Goal: Feedback & Contribution: Contribute content

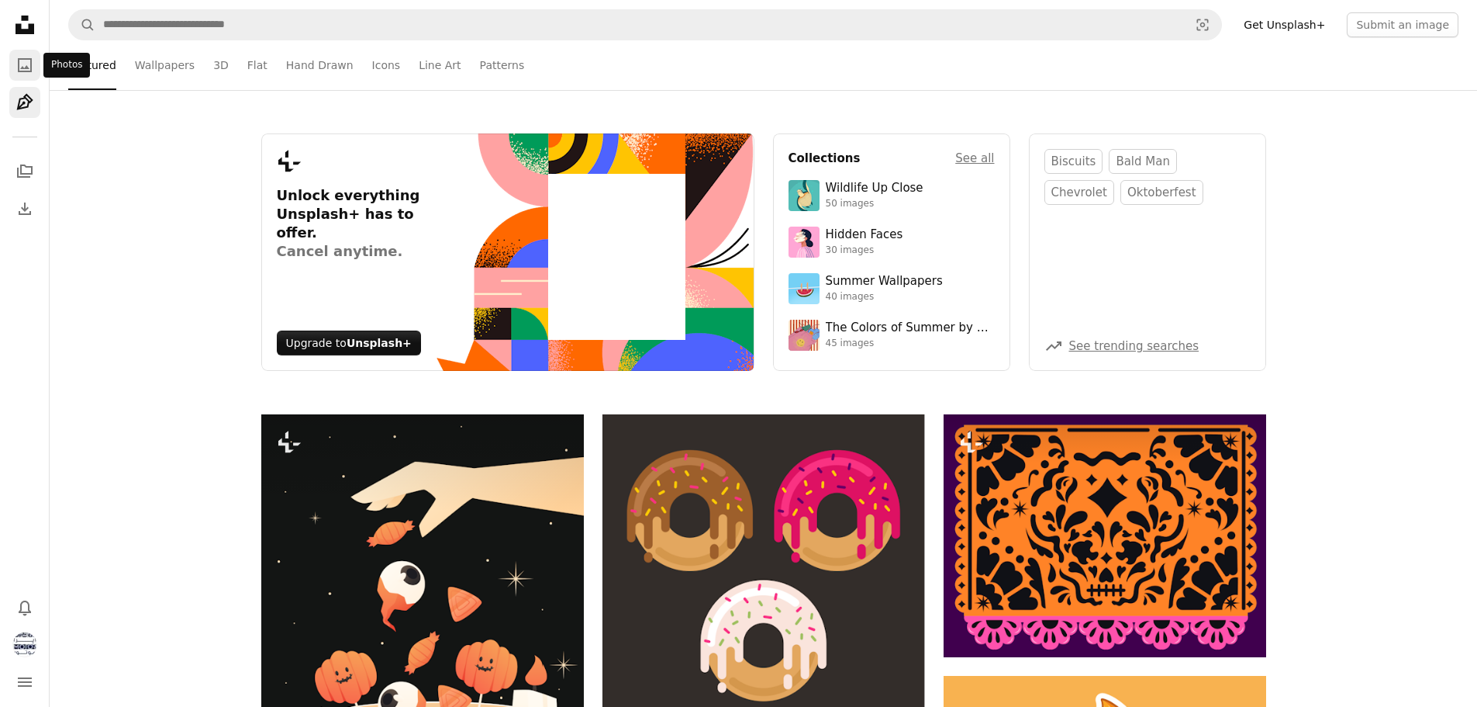
click at [20, 73] on icon "A photo" at bounding box center [25, 65] width 19 height 19
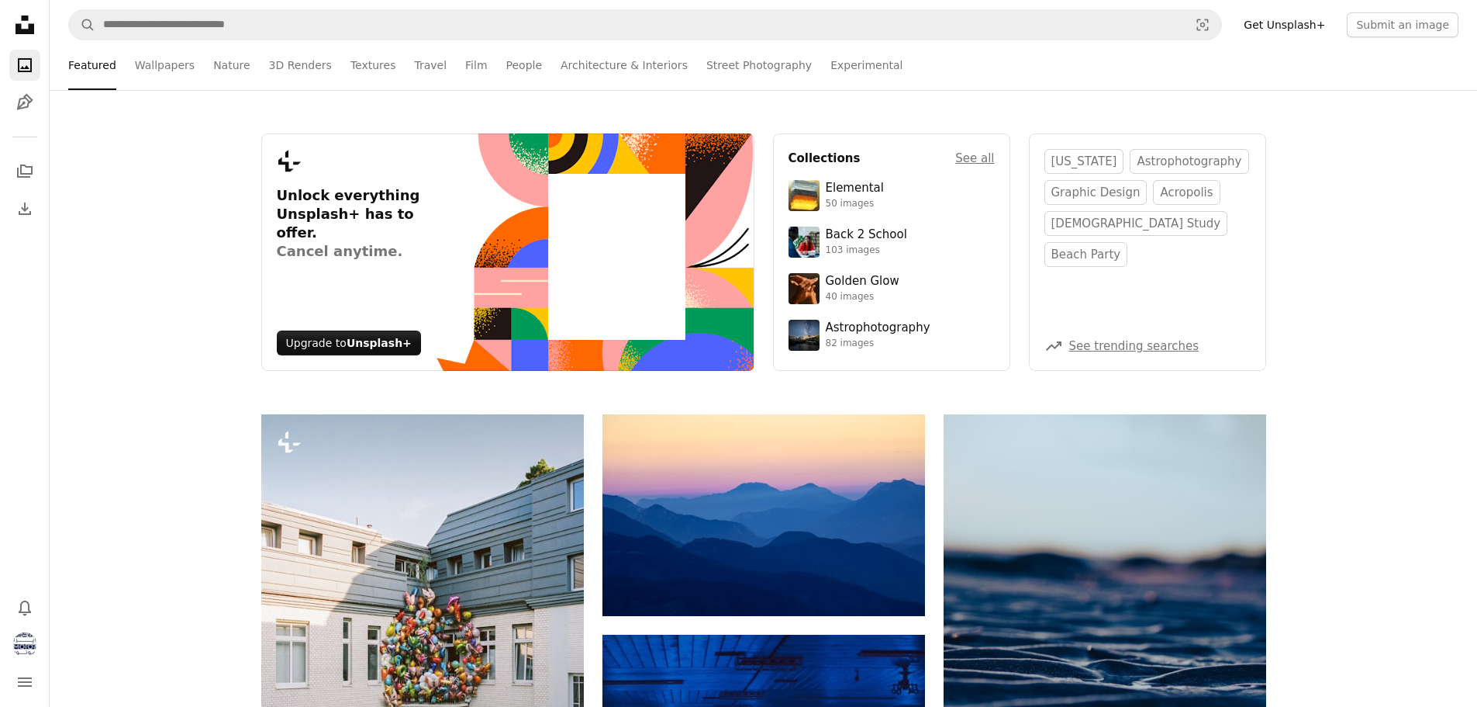
click at [26, 21] on icon "Unsplash logo Unsplash Home" at bounding box center [24, 24] width 31 height 31
click at [10, 28] on icon "Unsplash logo Unsplash Home" at bounding box center [24, 24] width 31 height 31
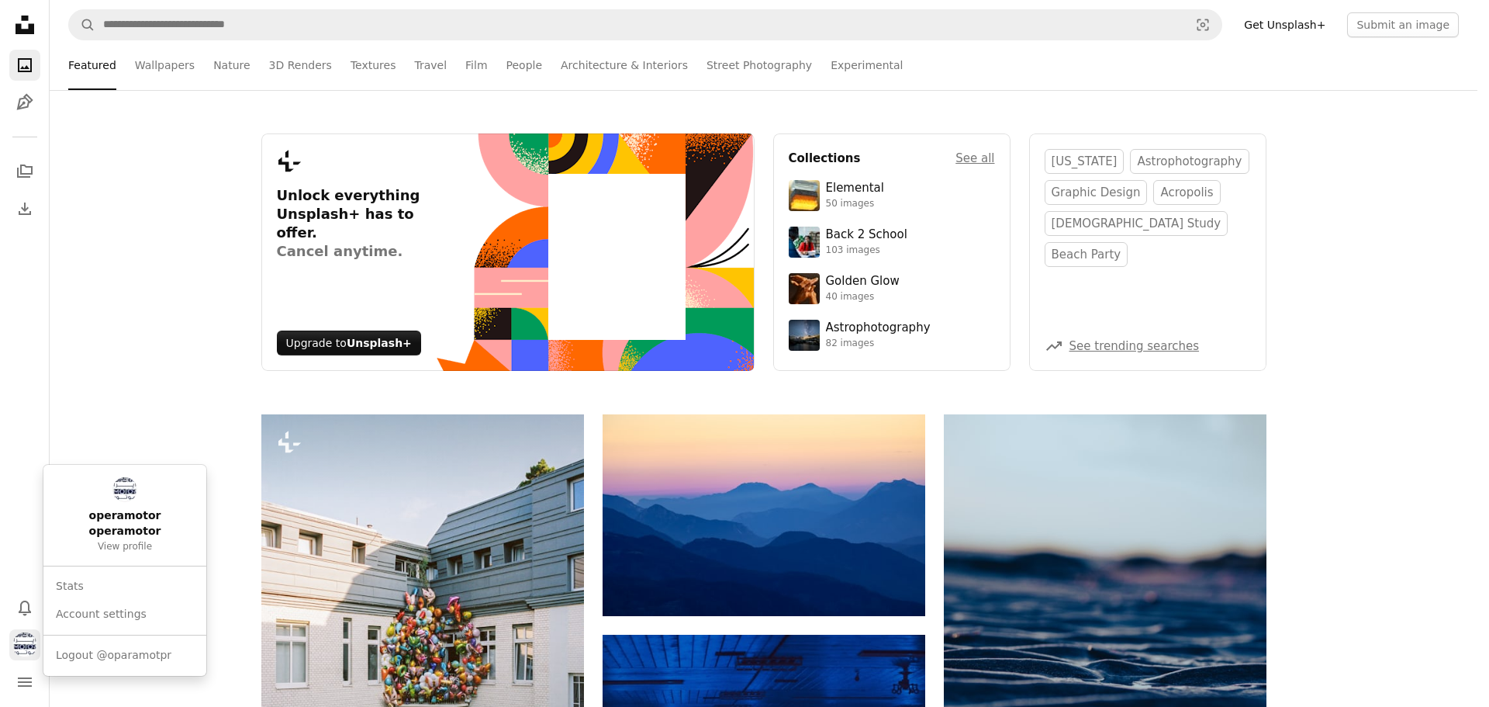
click at [12, 646] on img "Profile" at bounding box center [24, 644] width 25 height 25
click at [125, 506] on link "operamotor operamotor View profile" at bounding box center [125, 515] width 150 height 88
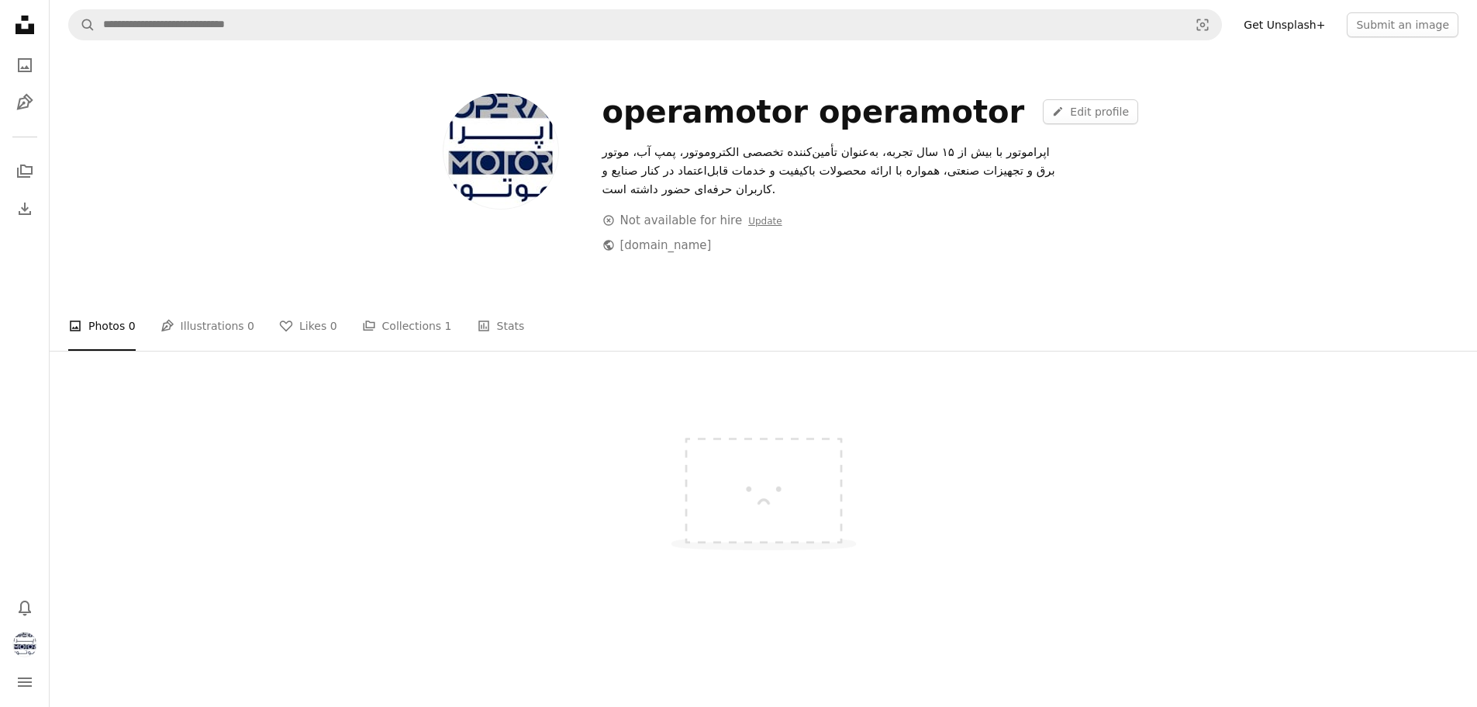
click at [609, 223] on icon "An X outlined" at bounding box center [609, 220] width 12 height 12
click at [683, 216] on div "An X outlined Not available for hire Update" at bounding box center [693, 220] width 180 height 19
click at [756, 224] on link "Update" at bounding box center [764, 221] width 33 height 11
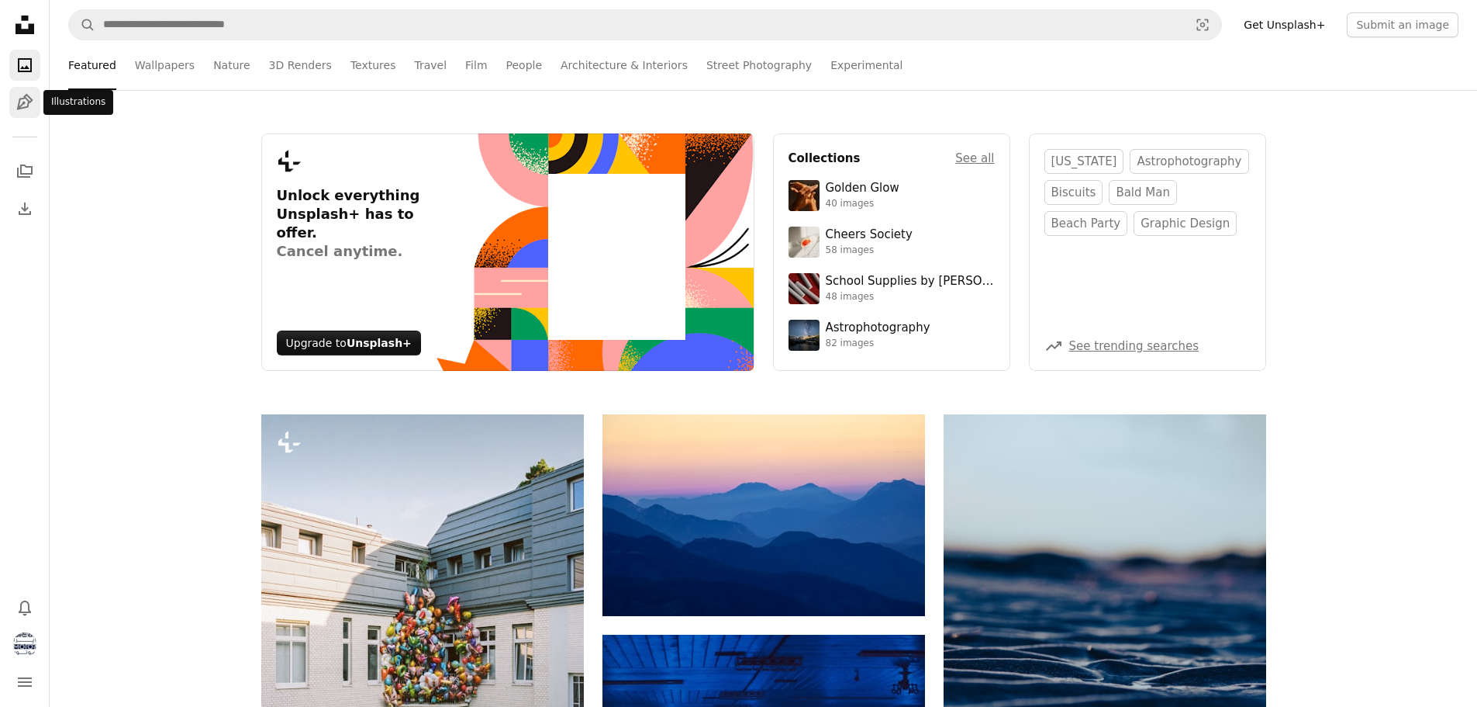
click at [26, 105] on icon "Pen Tool" at bounding box center [25, 102] width 19 height 19
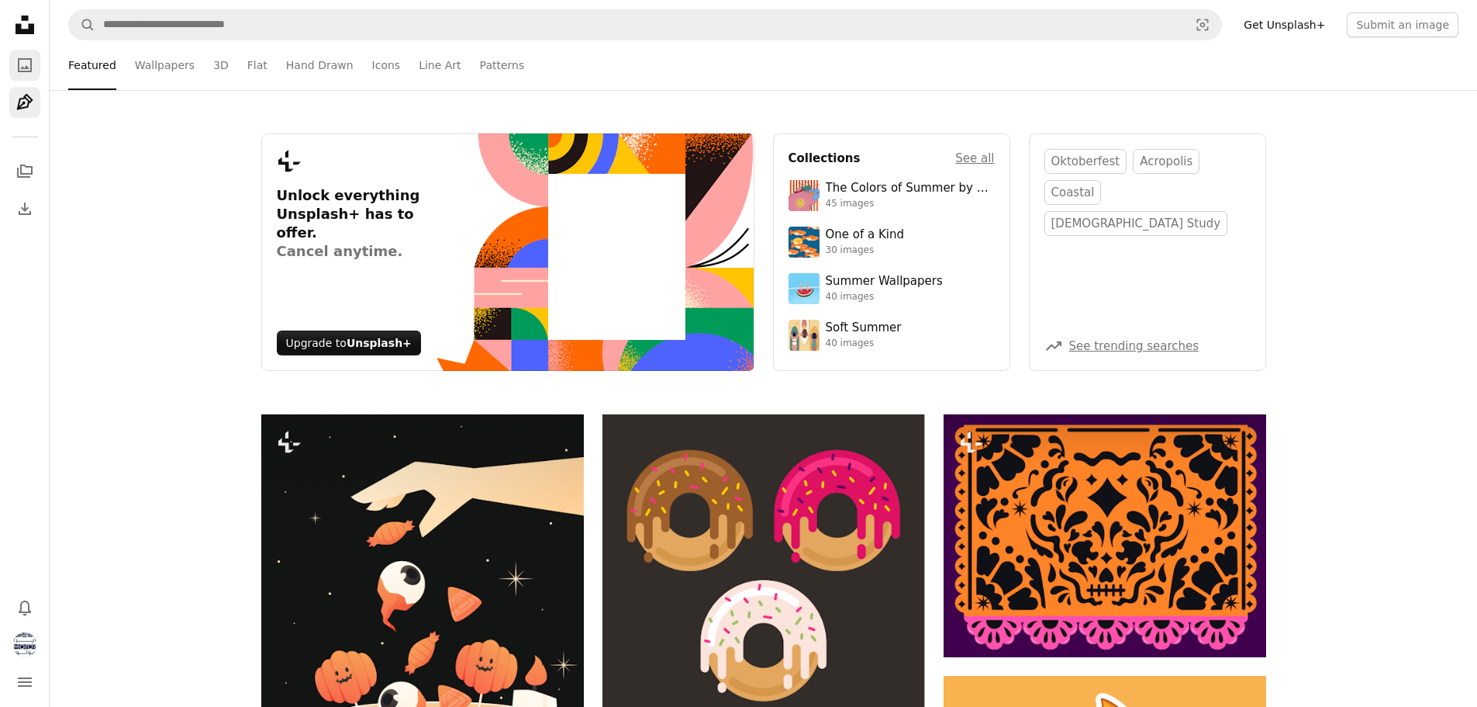
click at [27, 71] on icon "Photos" at bounding box center [25, 65] width 14 height 14
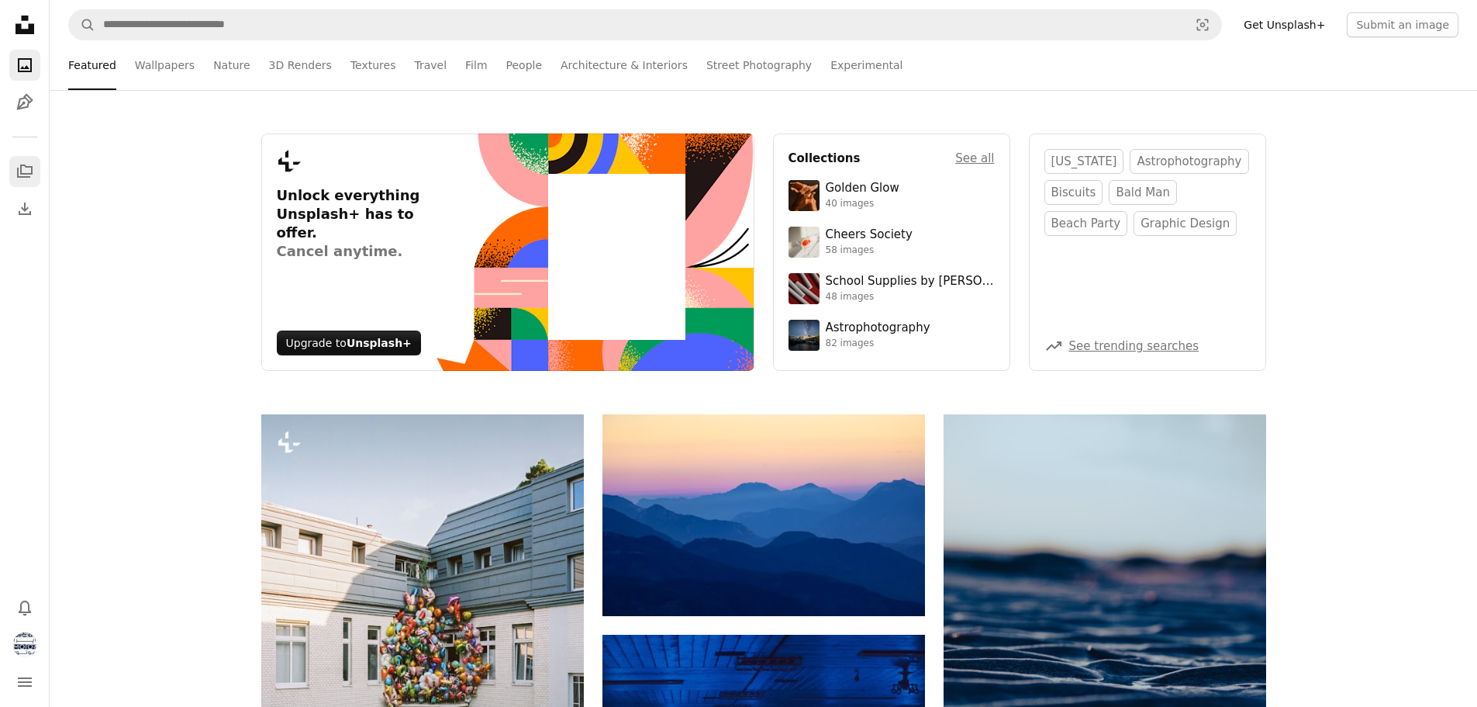
click at [22, 174] on icon "Collections" at bounding box center [25, 170] width 16 height 13
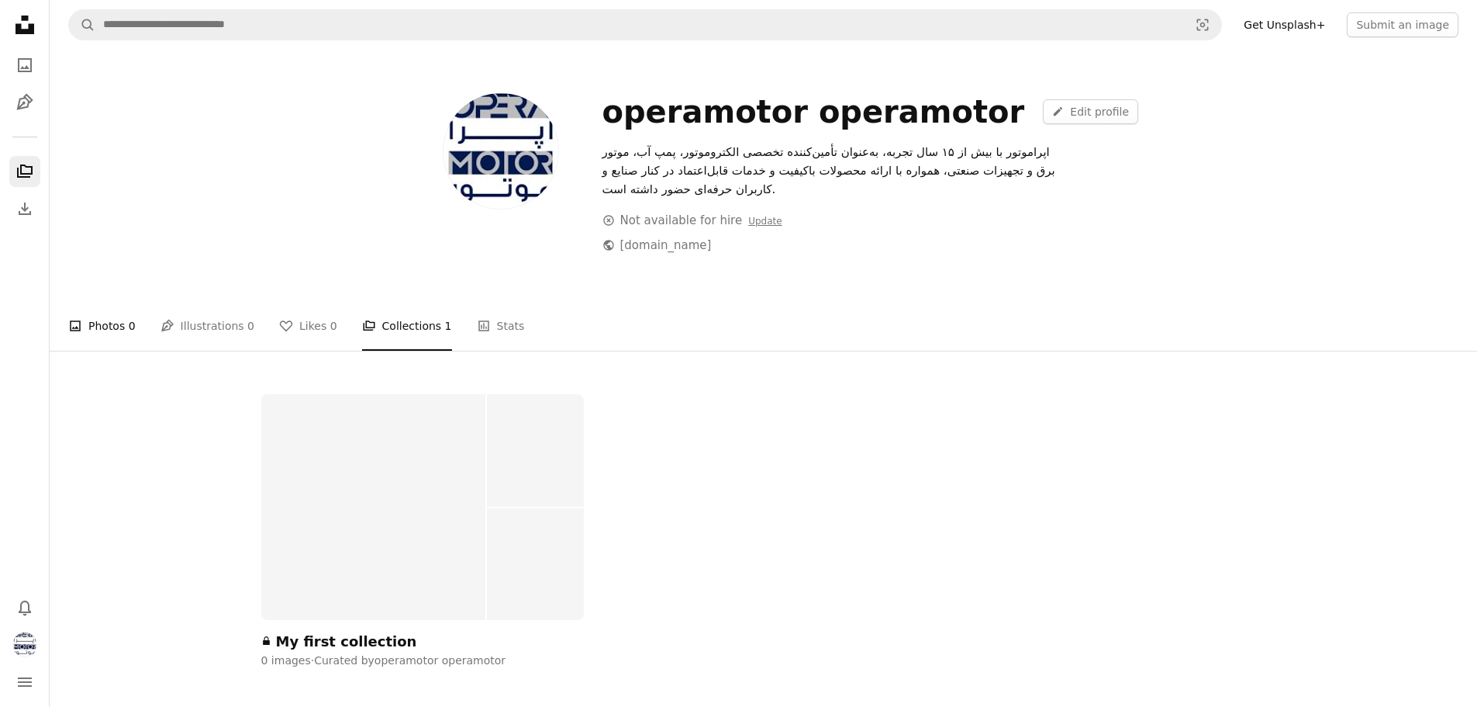
click at [79, 323] on icon "A photo" at bounding box center [75, 326] width 14 height 14
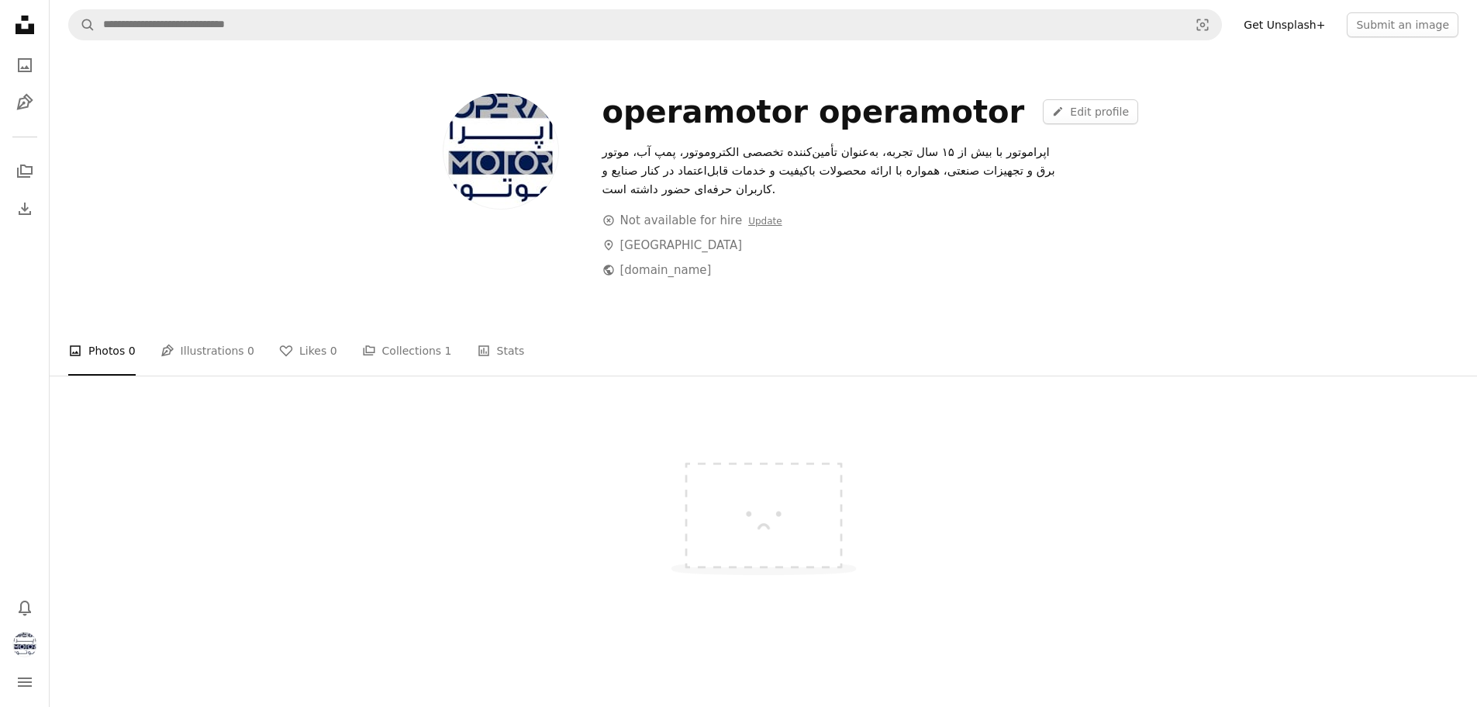
drag, startPoint x: 111, startPoint y: 482, endPoint x: 471, endPoint y: 476, distance: 359.9
click at [468, 479] on div at bounding box center [764, 506] width 1428 height 174
click at [1286, 26] on link "Get Unsplash+" at bounding box center [1285, 24] width 100 height 25
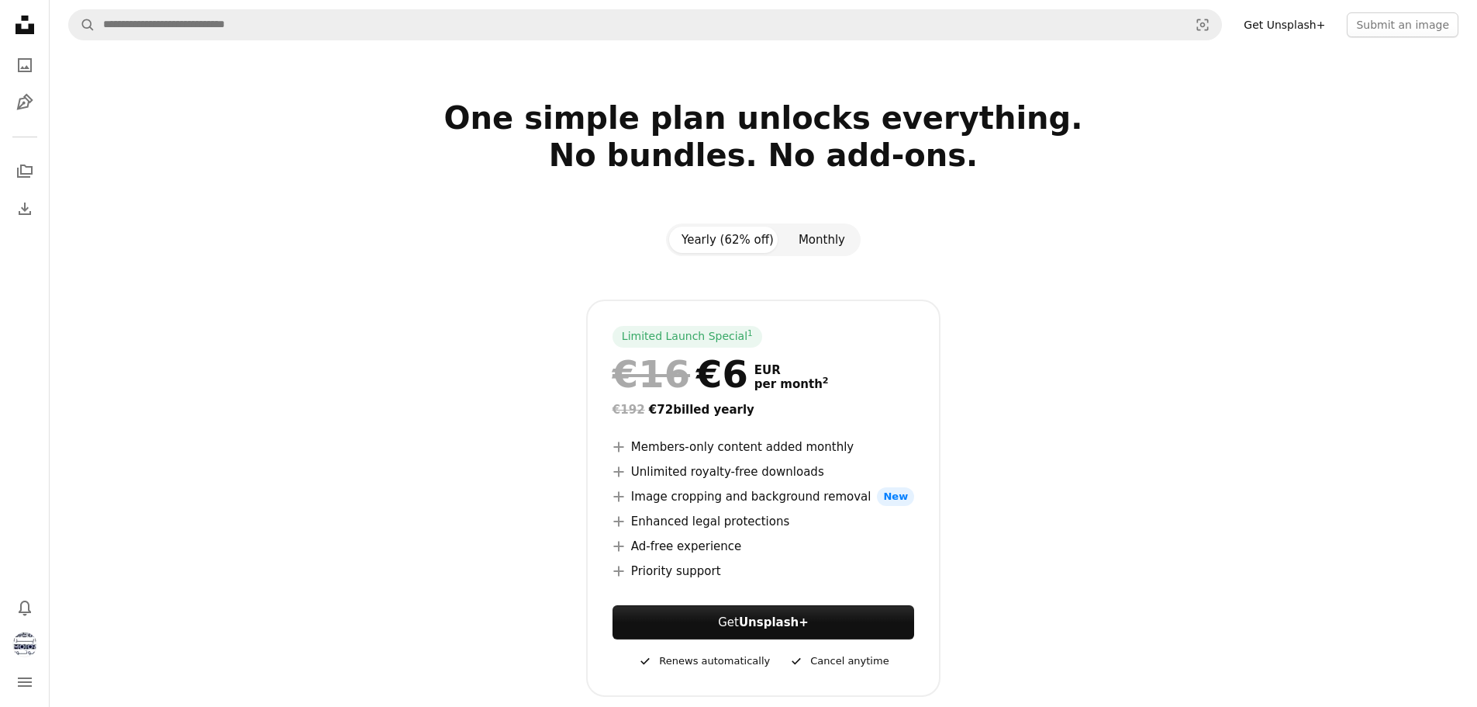
click at [819, 240] on button "Monthly" at bounding box center [821, 239] width 71 height 26
click at [740, 240] on button "Yearly (62% off)" at bounding box center [727, 239] width 117 height 26
click at [1324, 29] on link "Get Unsplash+" at bounding box center [1285, 24] width 100 height 25
click at [813, 247] on button "Monthly" at bounding box center [821, 239] width 71 height 26
click at [734, 242] on button "Yearly (62% off)" at bounding box center [727, 239] width 117 height 26
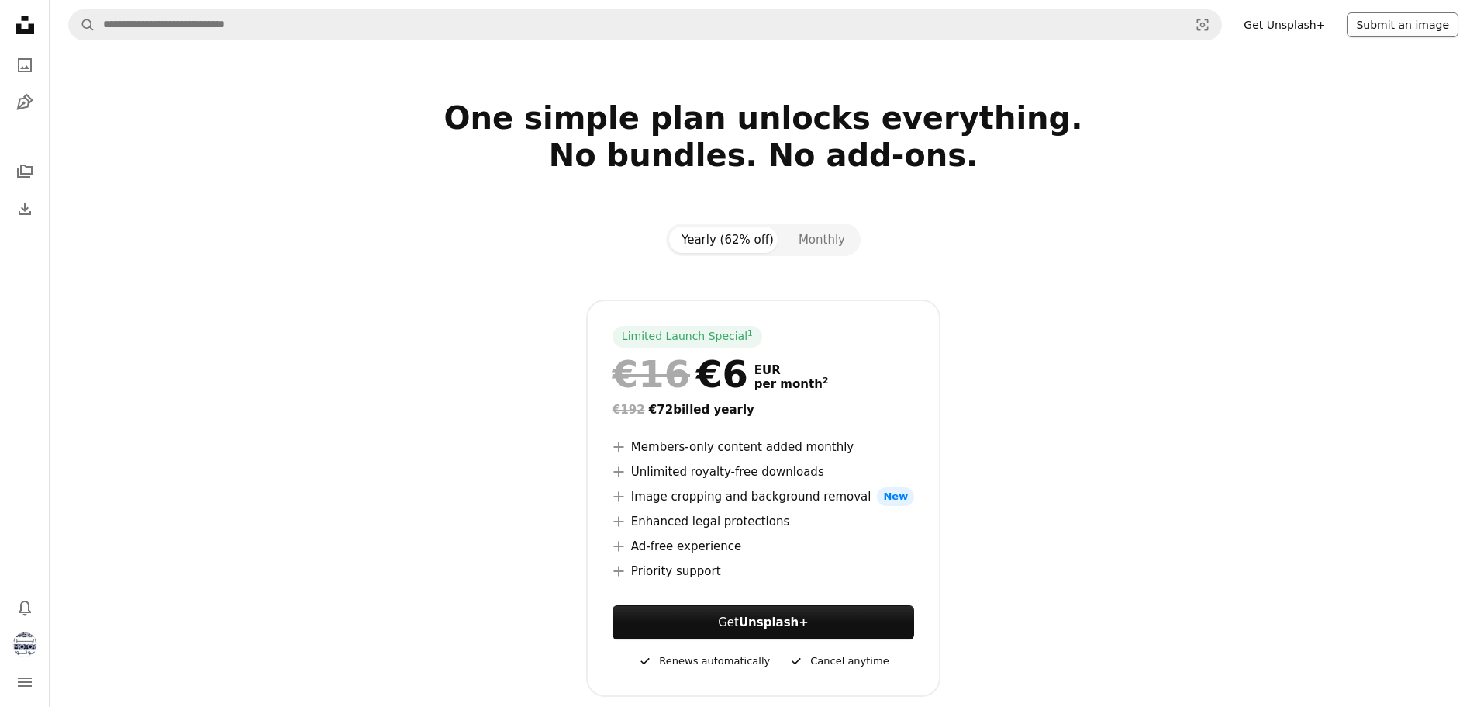
click at [1404, 19] on button "Submit an image" at bounding box center [1403, 24] width 112 height 25
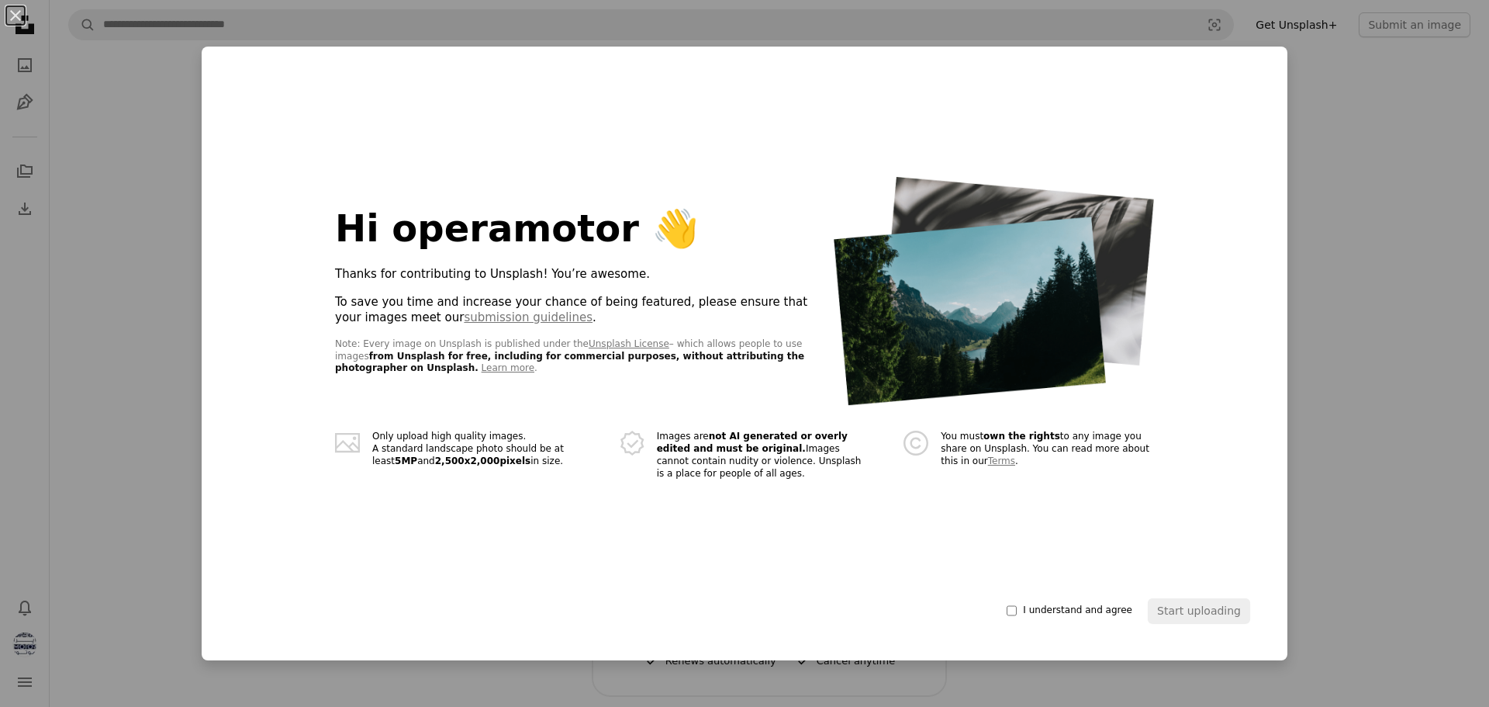
click at [120, 242] on div "An X shape Hi operamotor 👋 Thanks for contributing to Unsplash! You’re awesome.…" at bounding box center [744, 353] width 1489 height 707
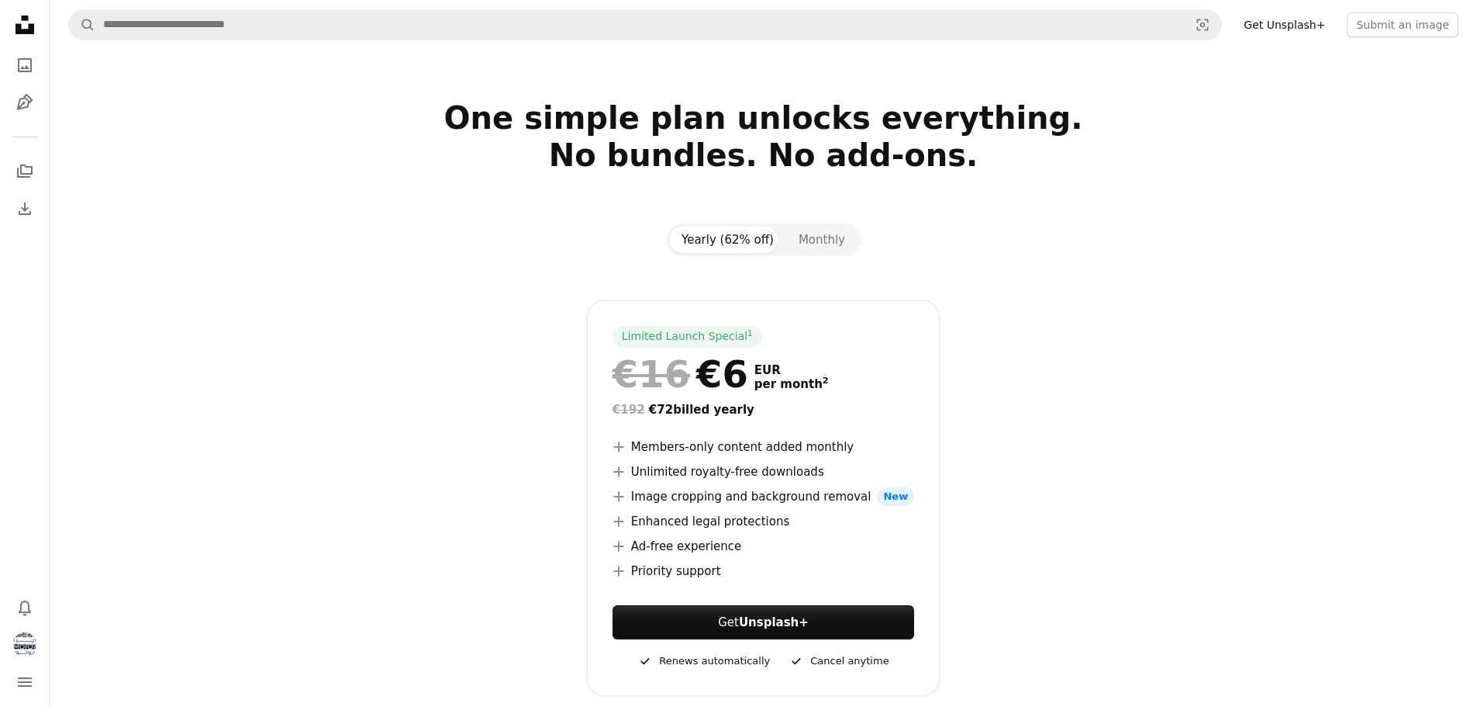
click at [27, 24] on icon "Unsplash logo Unsplash Home" at bounding box center [24, 24] width 31 height 31
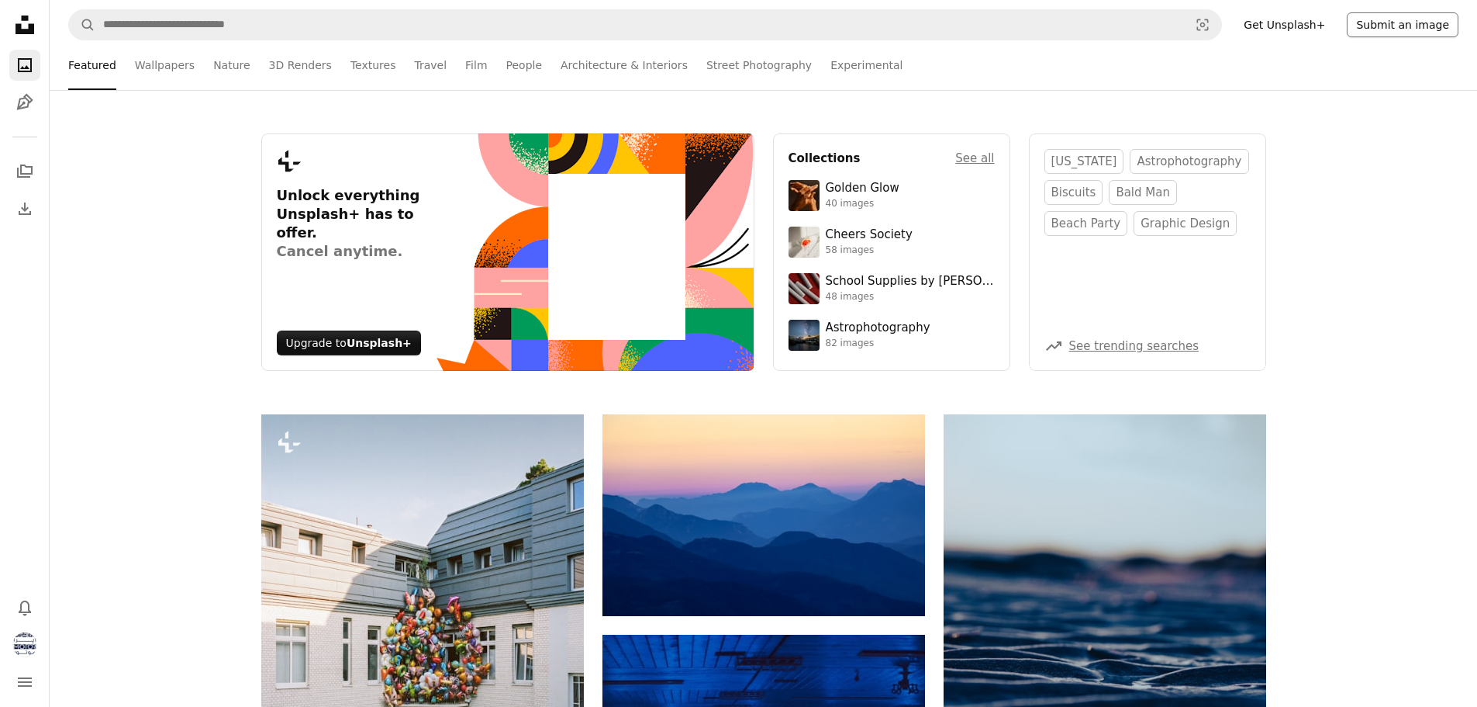
click at [1411, 26] on button "Submit an image" at bounding box center [1403, 24] width 112 height 25
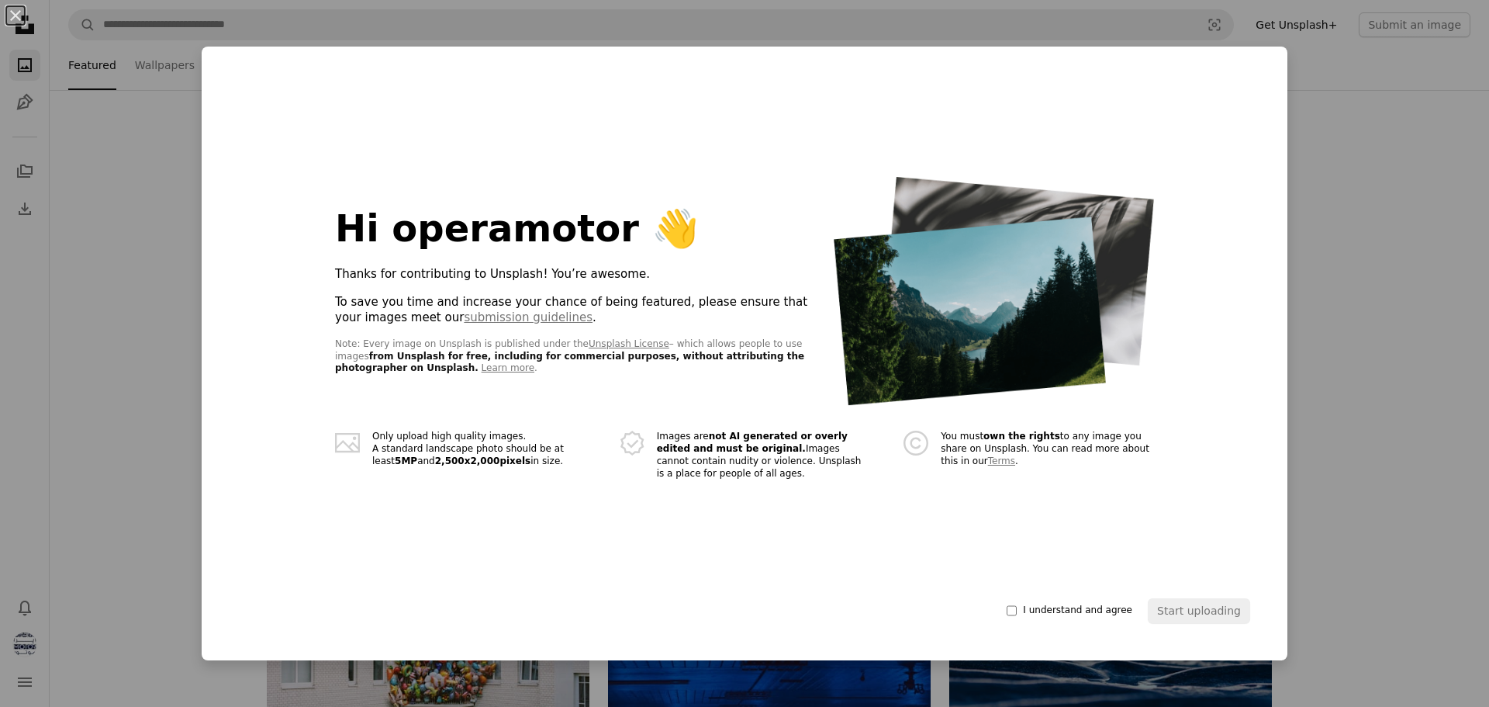
click at [724, 296] on div "Hi operamotor 👋 Thanks for contributing to Unsplash! You’re awesome. To save yo…" at bounding box center [575, 292] width 480 height 168
click at [1034, 610] on label "I understand and agree" at bounding box center [1070, 610] width 126 height 12
click at [1203, 613] on button "Start uploading" at bounding box center [1199, 610] width 102 height 25
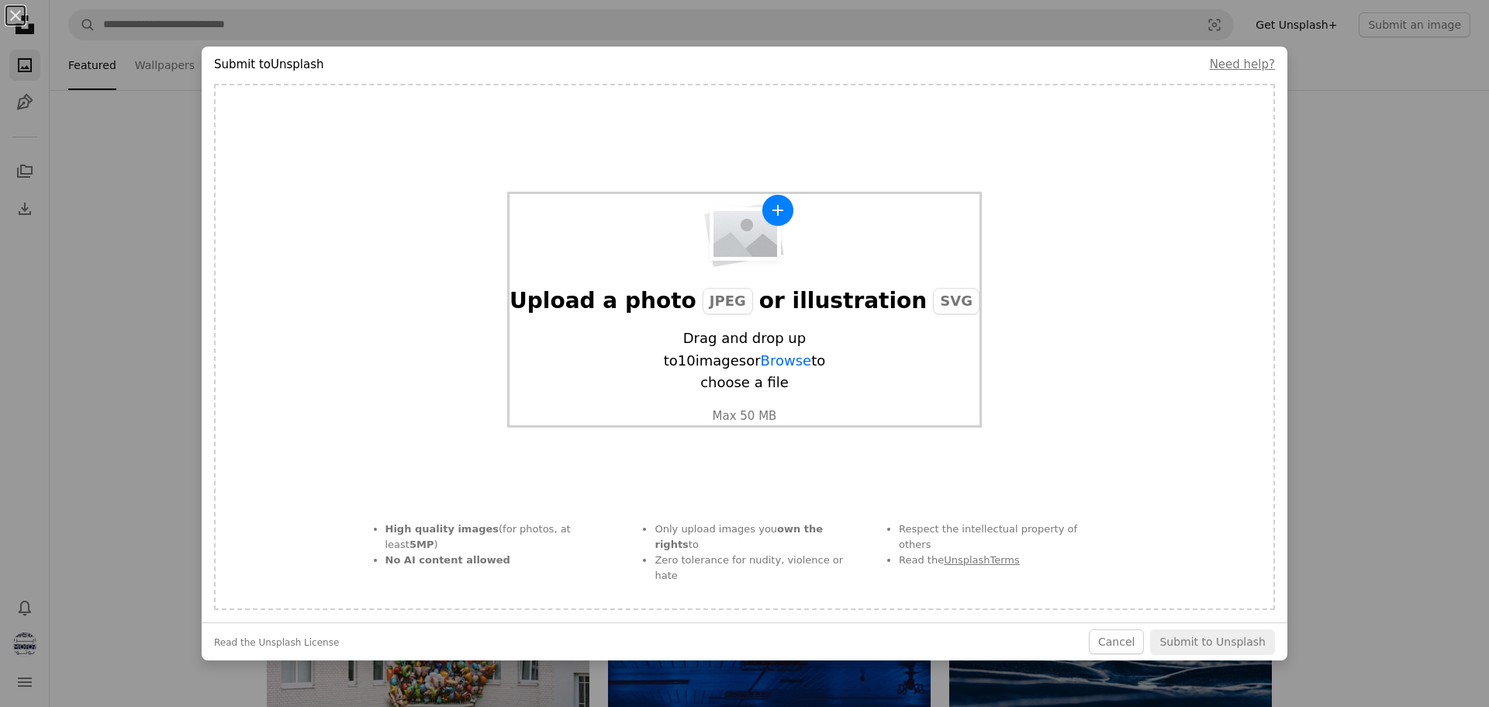
click at [831, 355] on span "Drag and drop up to 10 images or Browse to choose a file" at bounding box center [744, 360] width 209 height 67
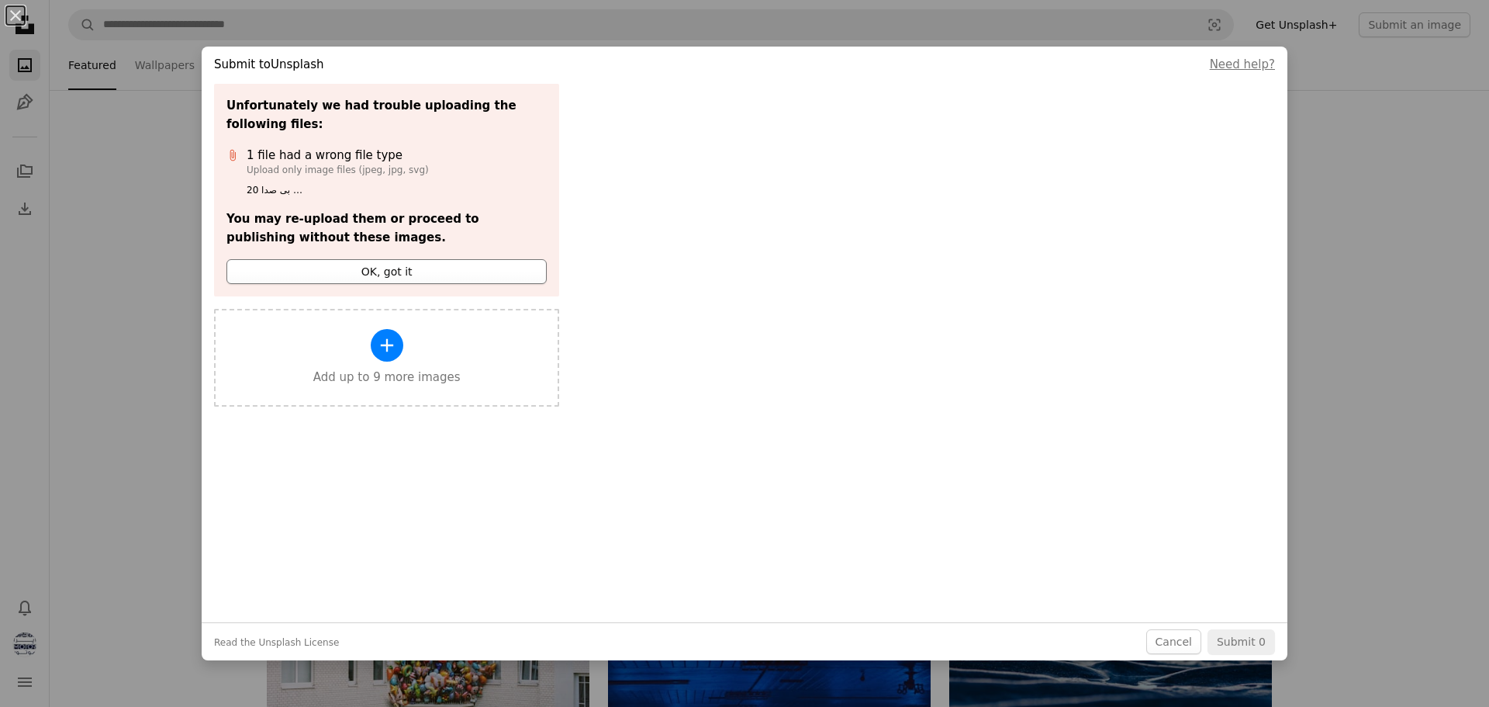
click at [400, 259] on button "OK, got it" at bounding box center [386, 271] width 320 height 25
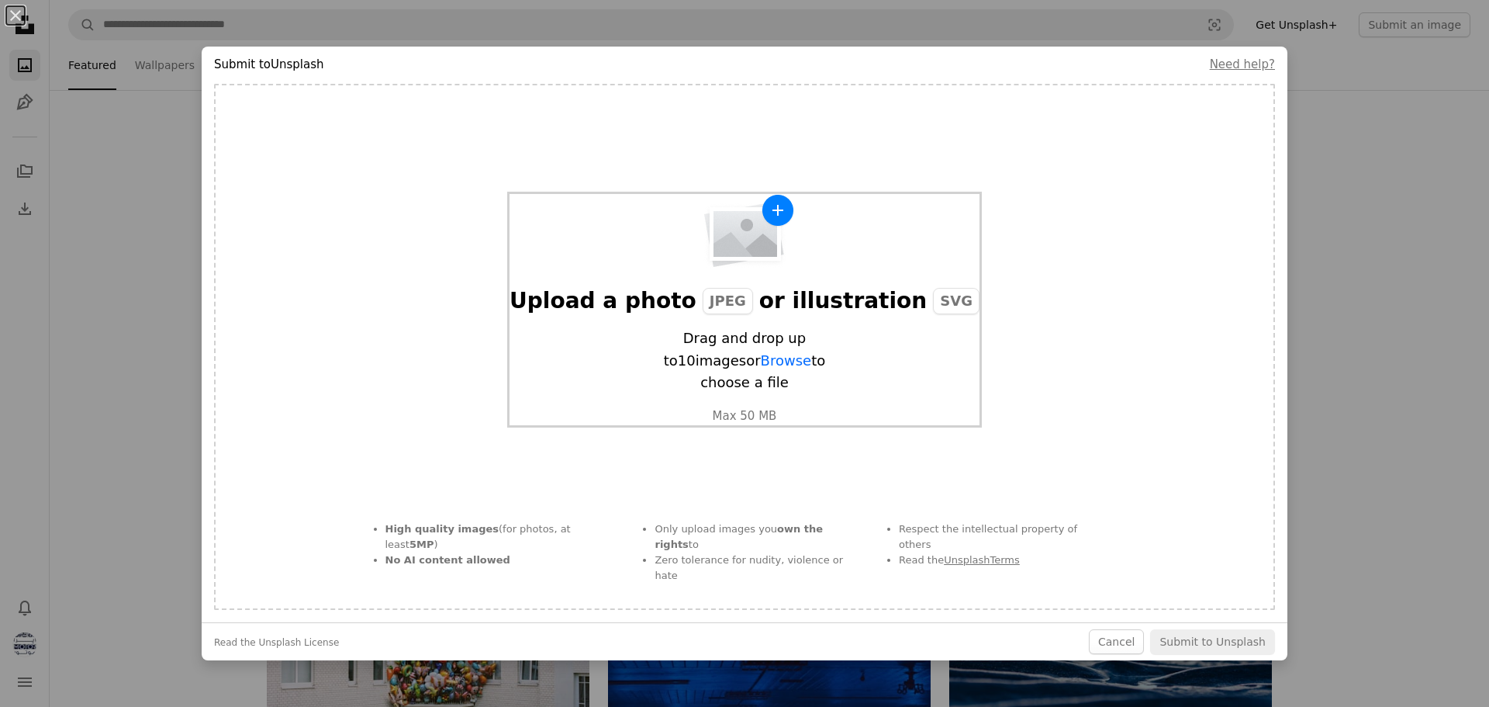
click at [822, 277] on div "Upload a photo JPEG or illustration SVG Drag and drop up to 10 images or Browse…" at bounding box center [745, 309] width 470 height 231
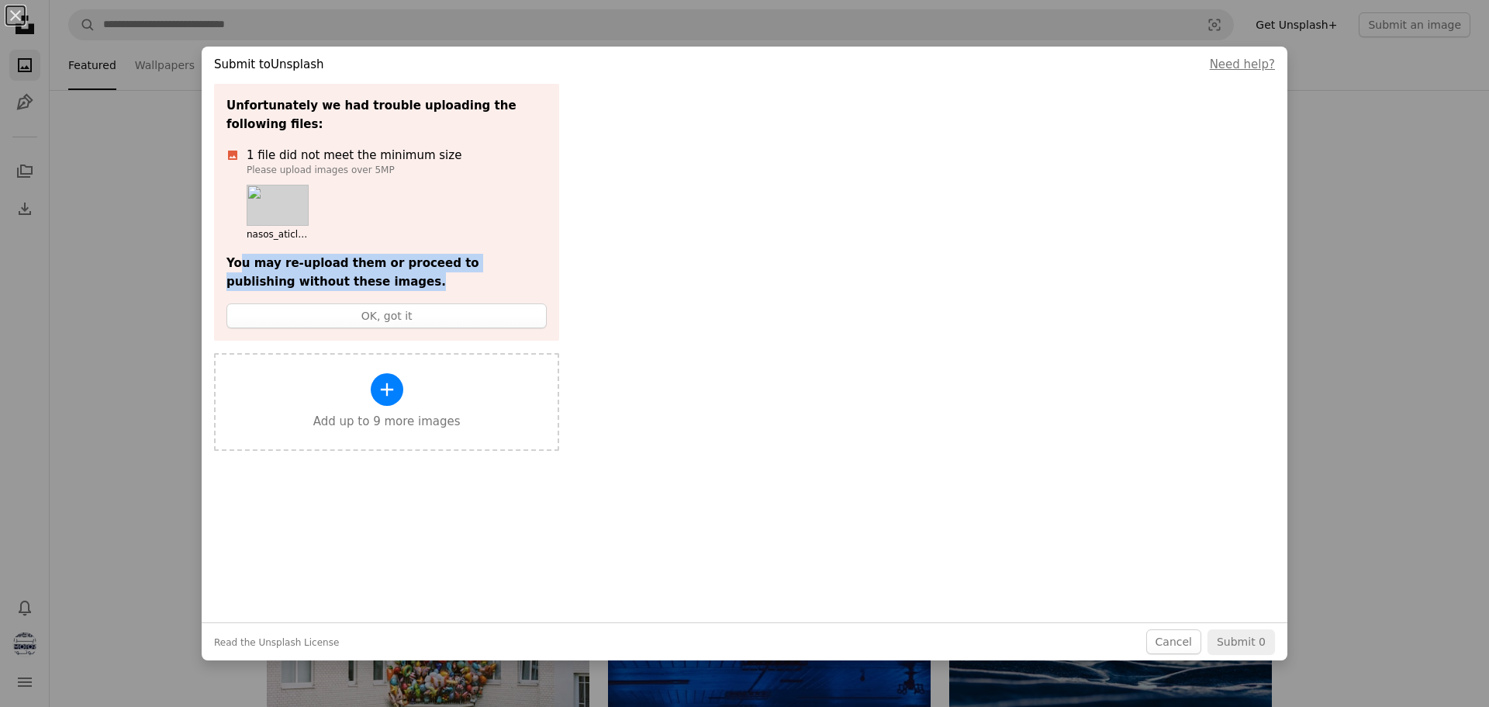
drag, startPoint x: 231, startPoint y: 247, endPoint x: 378, endPoint y: 262, distance: 147.4
click at [378, 262] on p "You may re-upload them or proceed to publishing without these images." at bounding box center [386, 272] width 320 height 37
click at [391, 257] on p "You may re-upload them or proceed to publishing without these images." at bounding box center [386, 272] width 320 height 37
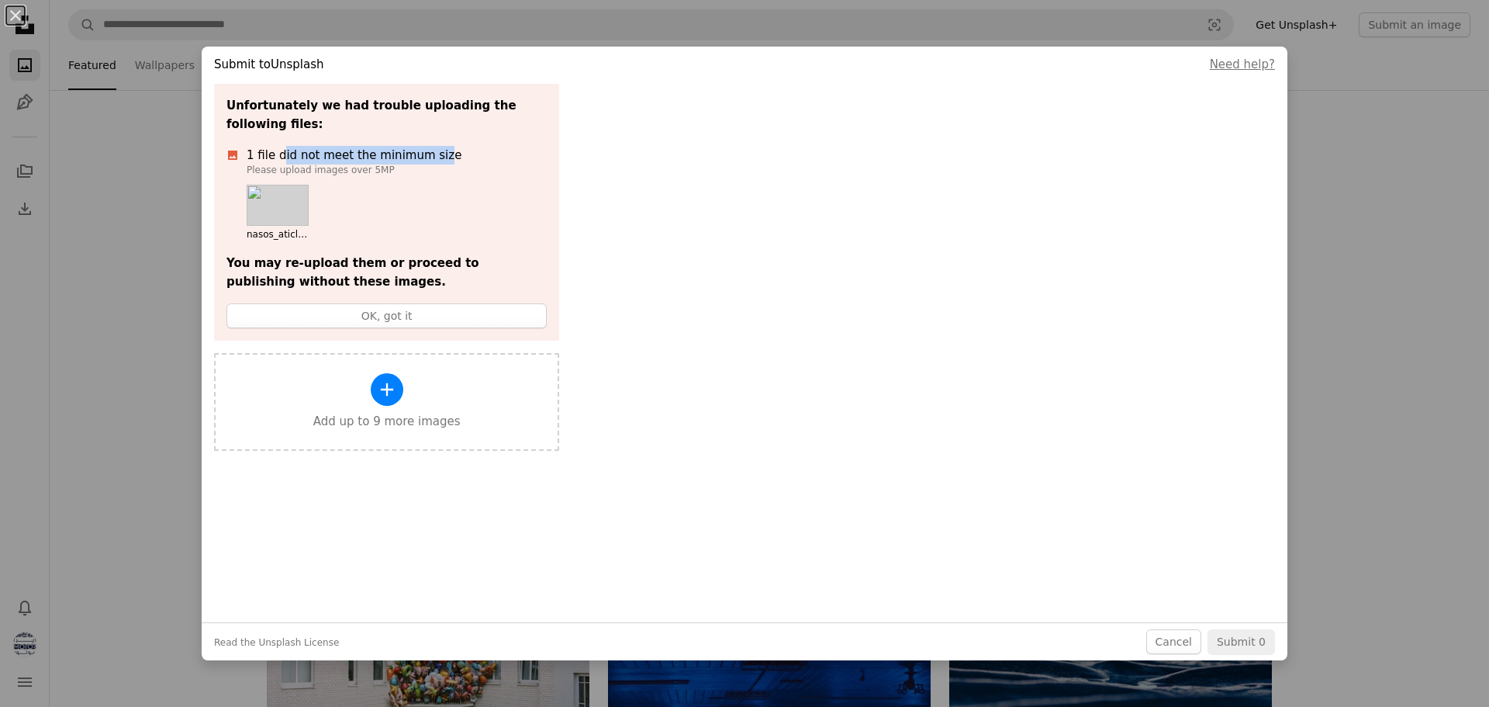
drag, startPoint x: 274, startPoint y: 136, endPoint x: 425, endPoint y: 143, distance: 151.4
click at [425, 146] on p "1 file did not meet the minimum size" at bounding box center [354, 155] width 215 height 19
click at [377, 185] on ul "nasos_aticle.jpg" at bounding box center [354, 213] width 215 height 57
click at [284, 188] on img at bounding box center [278, 205] width 62 height 41
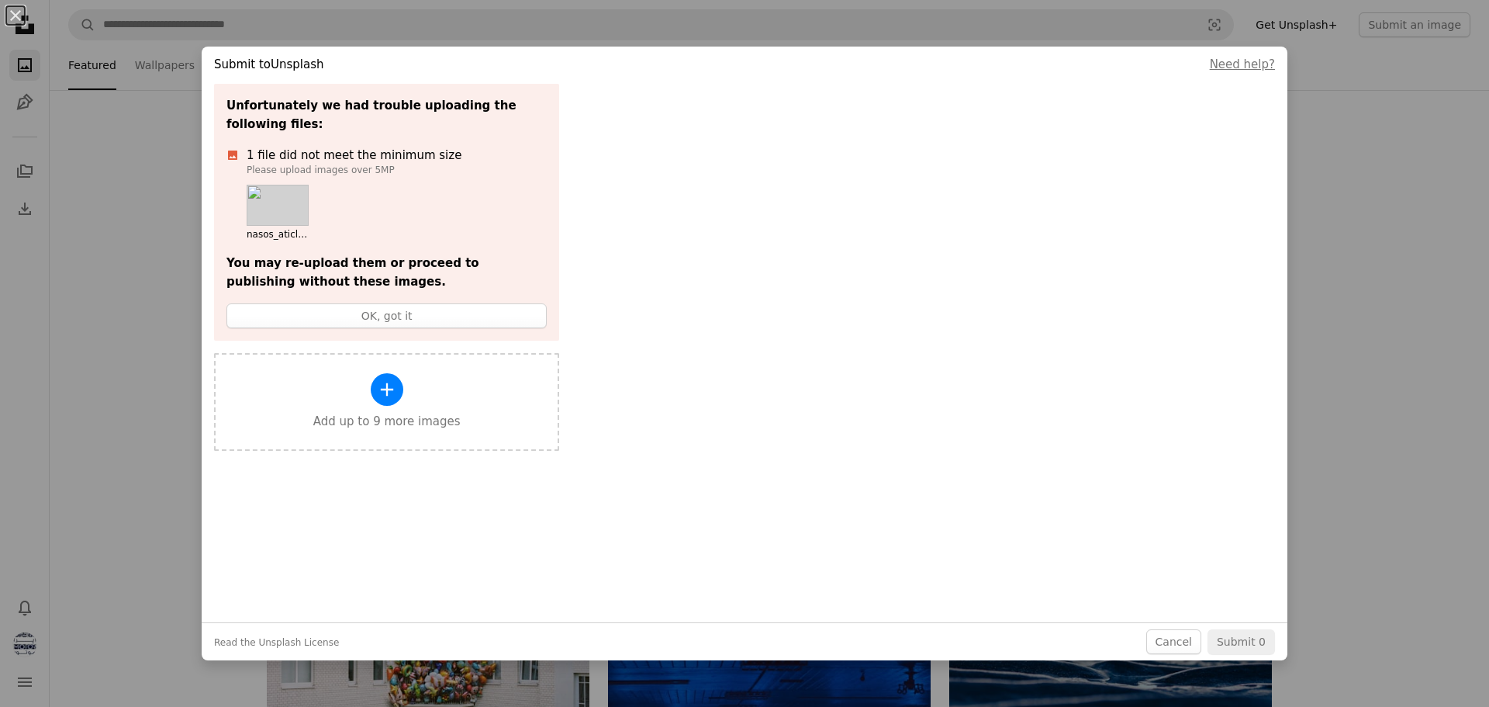
click at [284, 188] on img at bounding box center [278, 205] width 62 height 41
click at [385, 303] on button "OK, got it" at bounding box center [386, 315] width 320 height 25
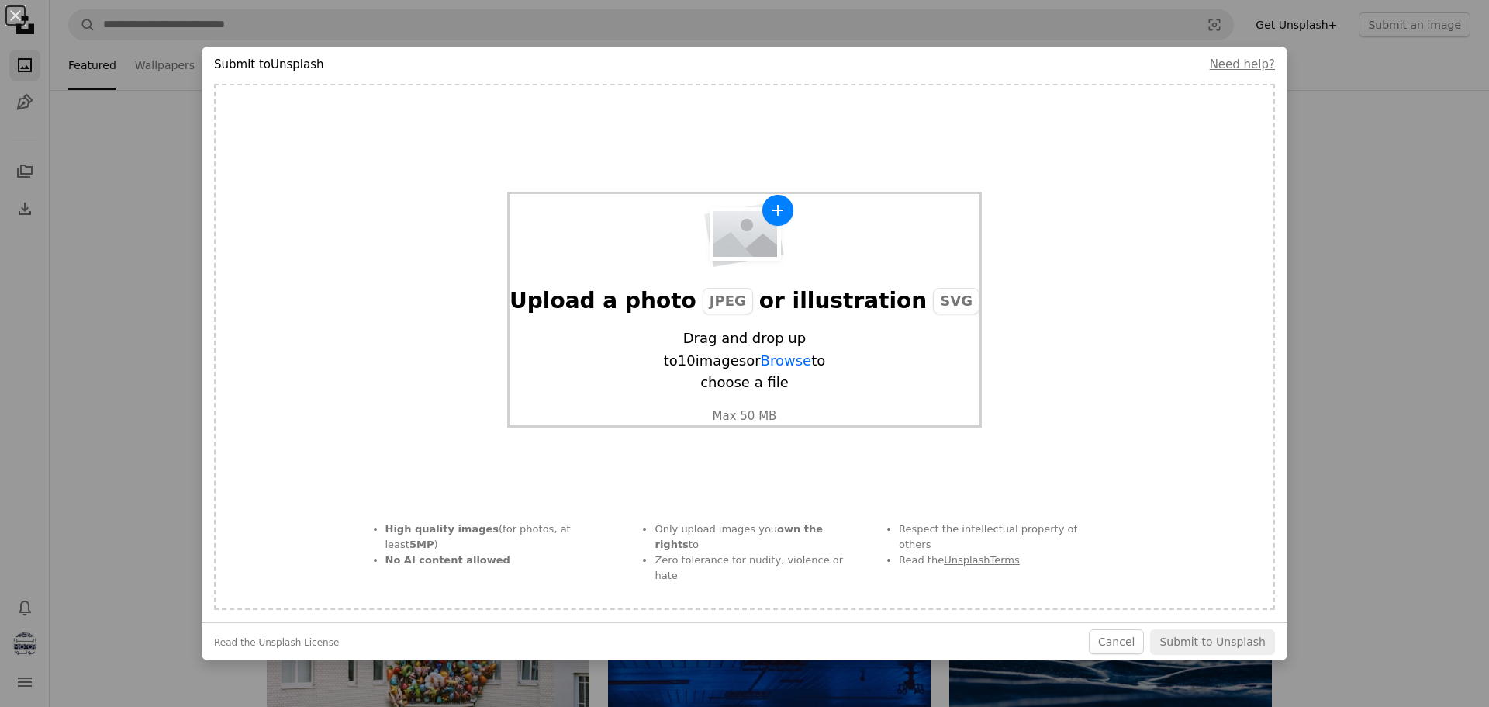
click at [725, 296] on div "Upload a photo JPEG or illustration SVG Drag and drop up to 10 images or Browse…" at bounding box center [745, 309] width 470 height 231
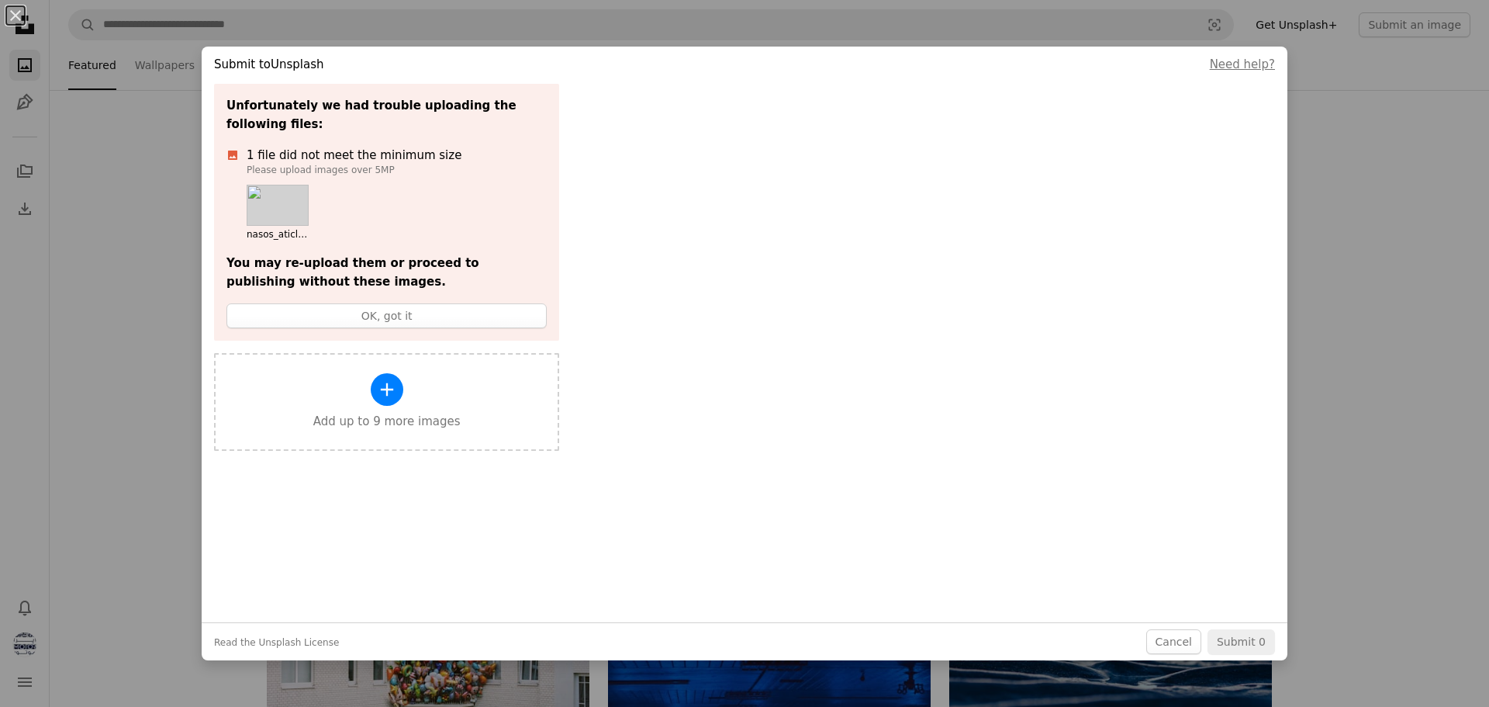
click at [279, 185] on img at bounding box center [278, 205] width 62 height 41
click at [414, 303] on button "OK, got it" at bounding box center [386, 315] width 320 height 25
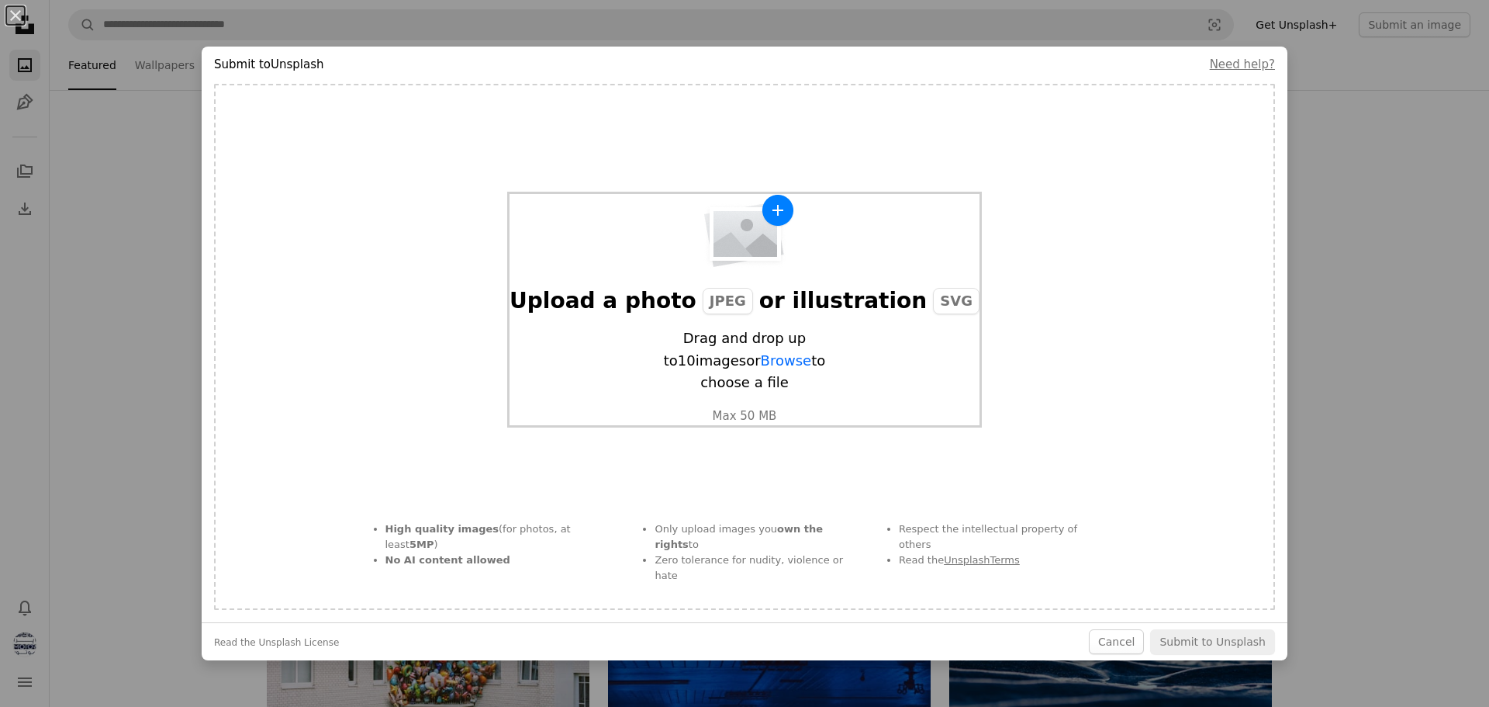
click at [672, 250] on div "Upload a photo JPEG or illustration SVG Drag and drop up to 10 images or Browse…" at bounding box center [745, 309] width 470 height 231
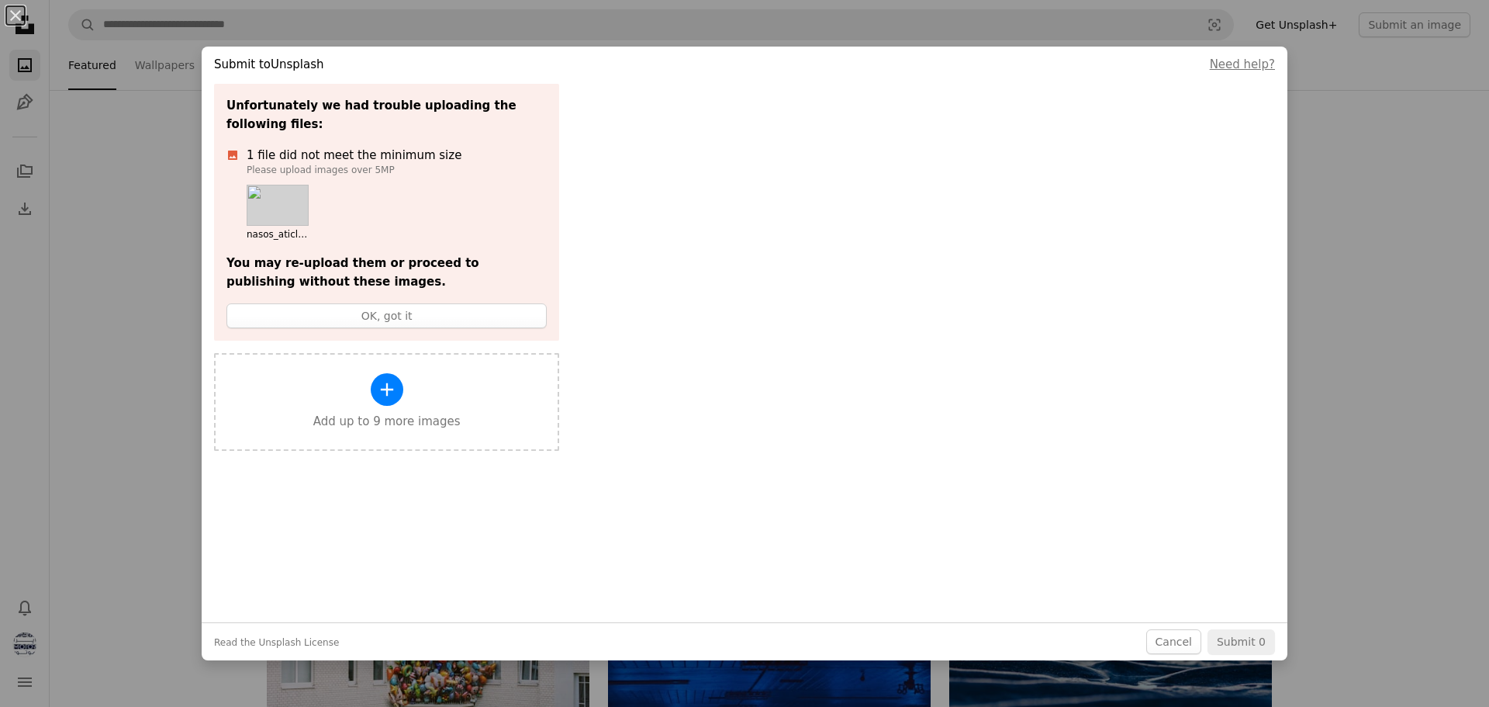
click at [277, 146] on p "1 file did not meet the minimum size" at bounding box center [354, 155] width 215 height 19
click at [391, 308] on button "OK, got it" at bounding box center [386, 315] width 320 height 25
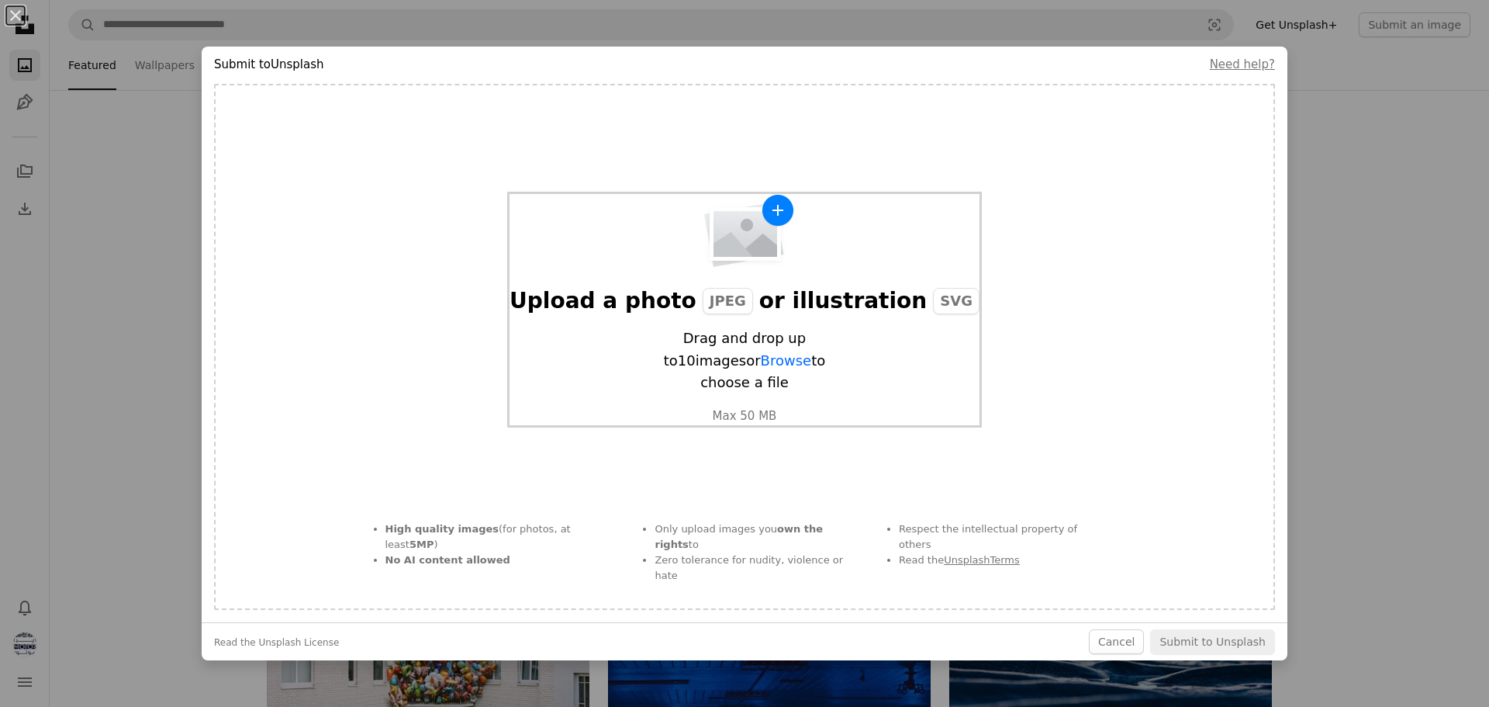
click at [734, 250] on img "button" at bounding box center [744, 231] width 101 height 74
click at [758, 313] on div "Upload a photo JPEG or illustration SVG" at bounding box center [745, 301] width 470 height 28
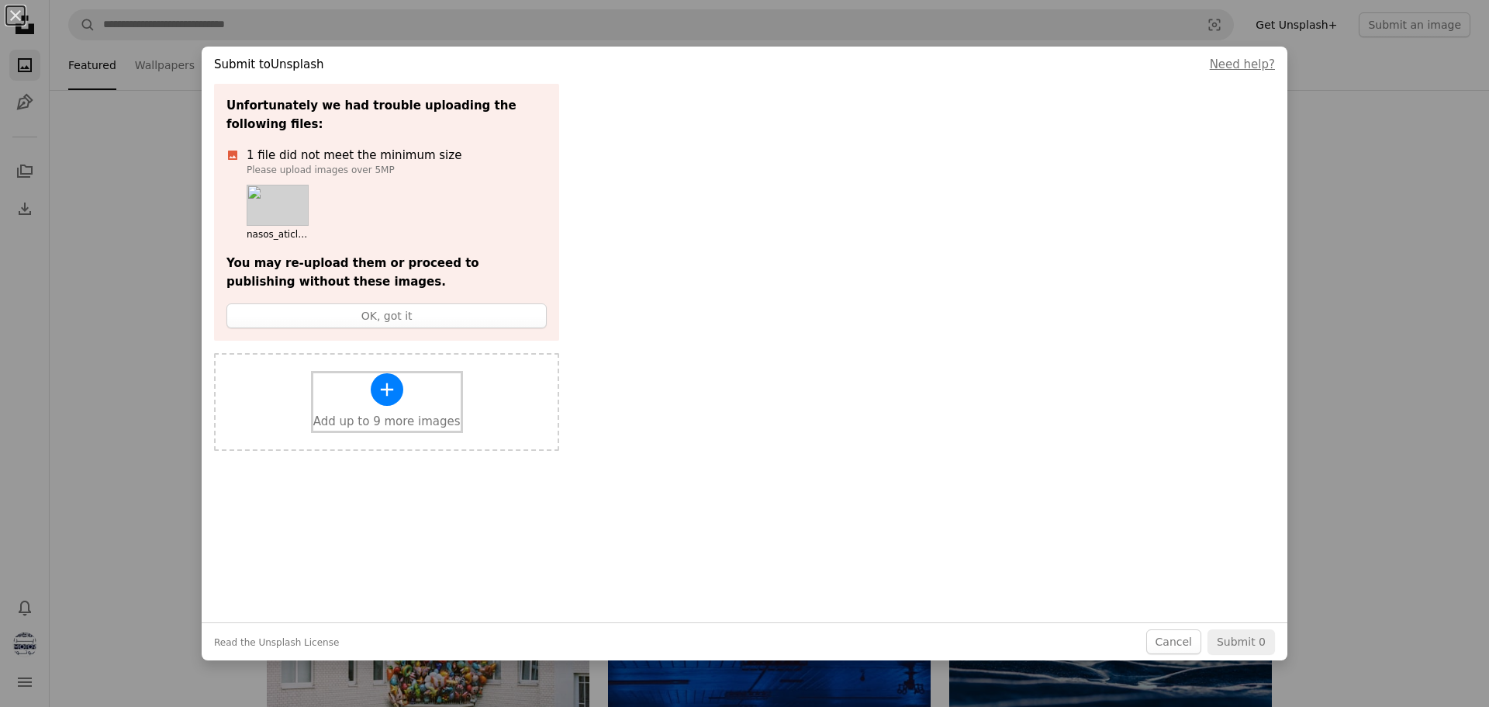
click at [376, 378] on icon "A plus sign" at bounding box center [387, 389] width 22 height 22
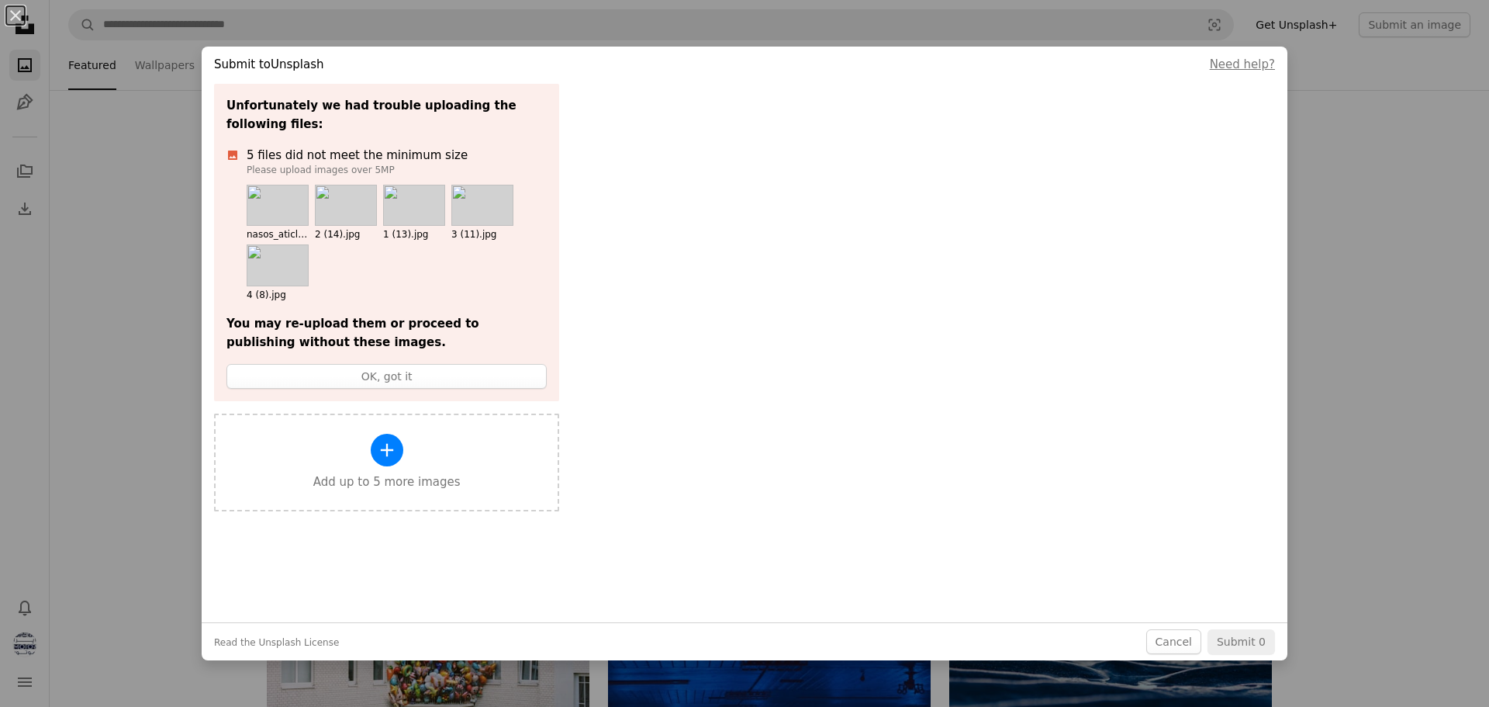
click at [299, 164] on p "Please upload images over 5MP" at bounding box center [397, 170] width 300 height 12
copy p "Please upload images over 5MP"
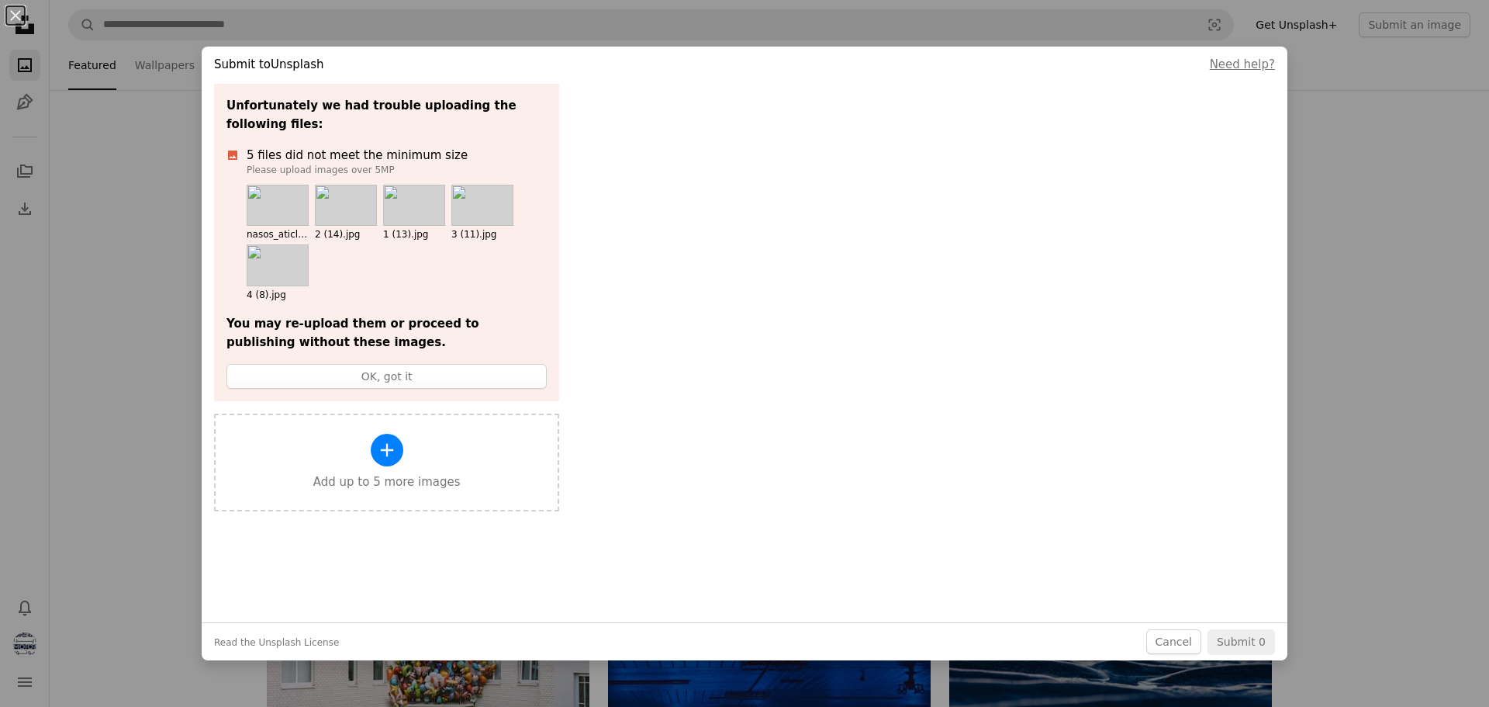
click at [1304, 105] on div "An X shape Submit to Unsplash Need help? Unfortunately we had trouble uploading…" at bounding box center [744, 353] width 1489 height 707
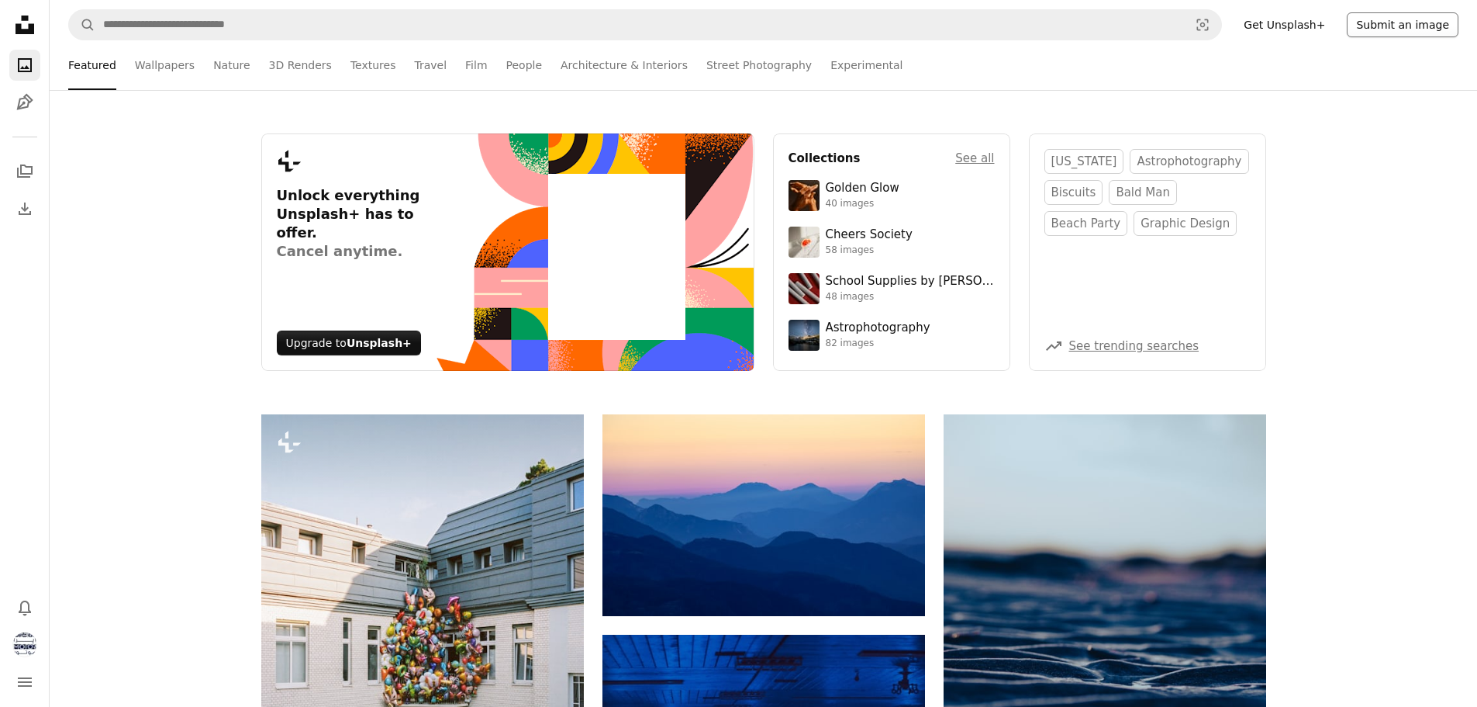
click at [1400, 29] on button "Submit an image" at bounding box center [1403, 24] width 112 height 25
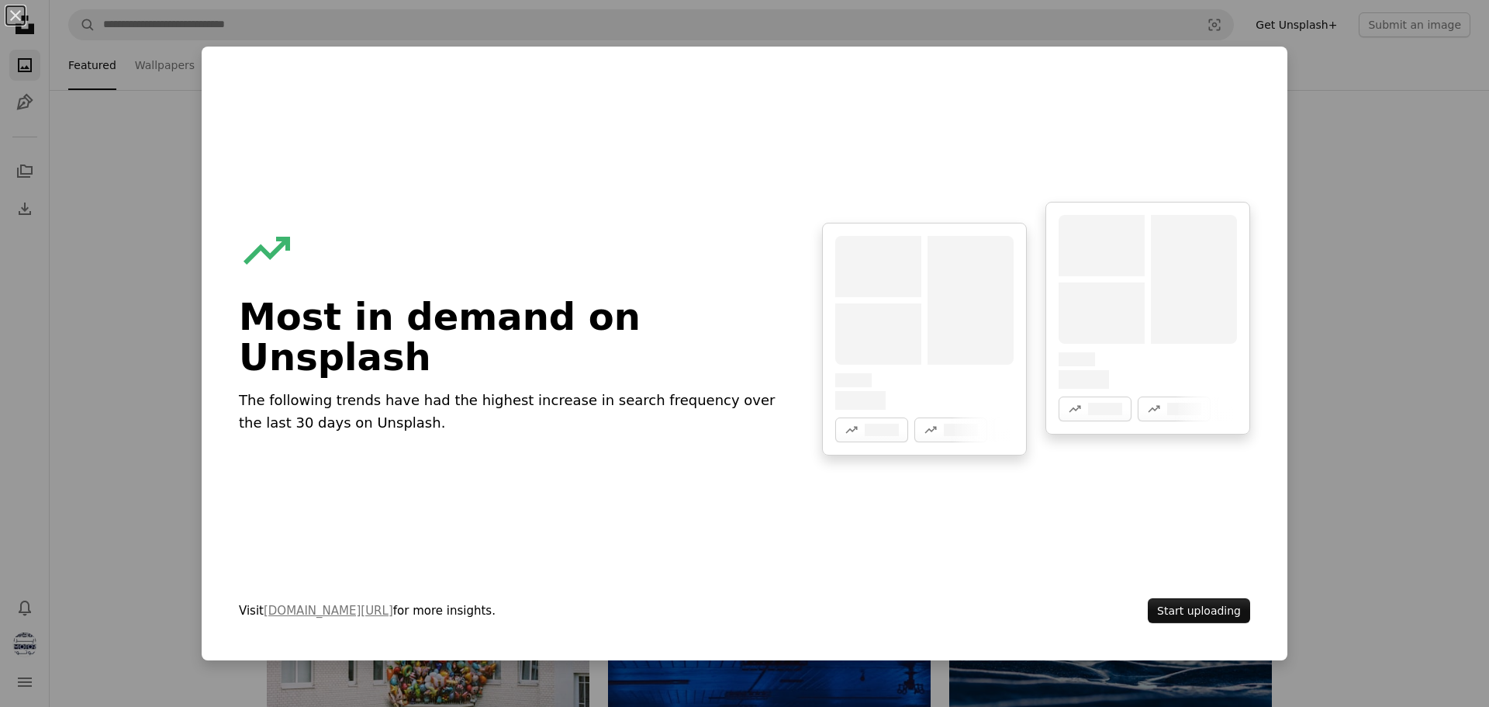
drag, startPoint x: 1382, startPoint y: 126, endPoint x: 1354, endPoint y: 28, distance: 102.4
click at [1383, 122] on div "An X shape A trend sign Most in demand on Unsplash The following trends have ha…" at bounding box center [744, 353] width 1489 height 707
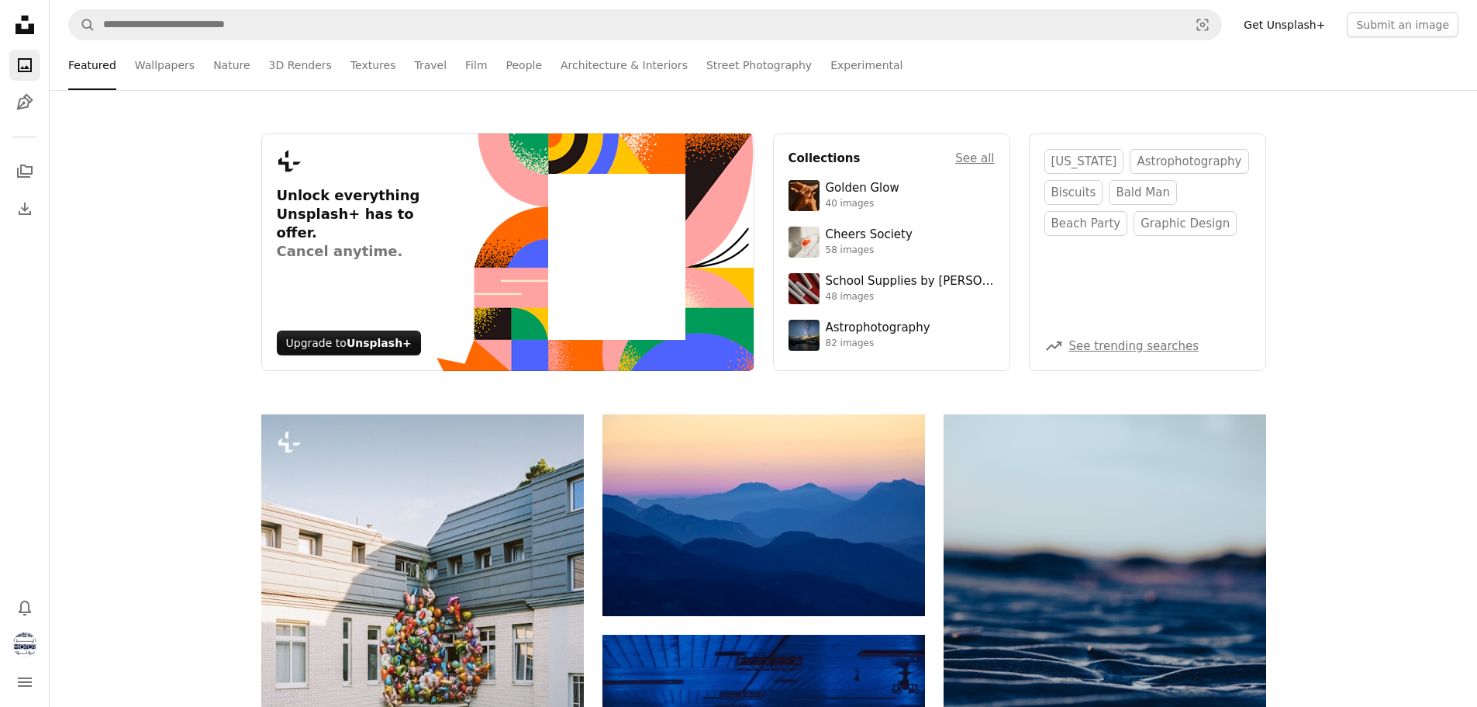
click at [1318, 25] on link "Get Unsplash+" at bounding box center [1285, 24] width 100 height 25
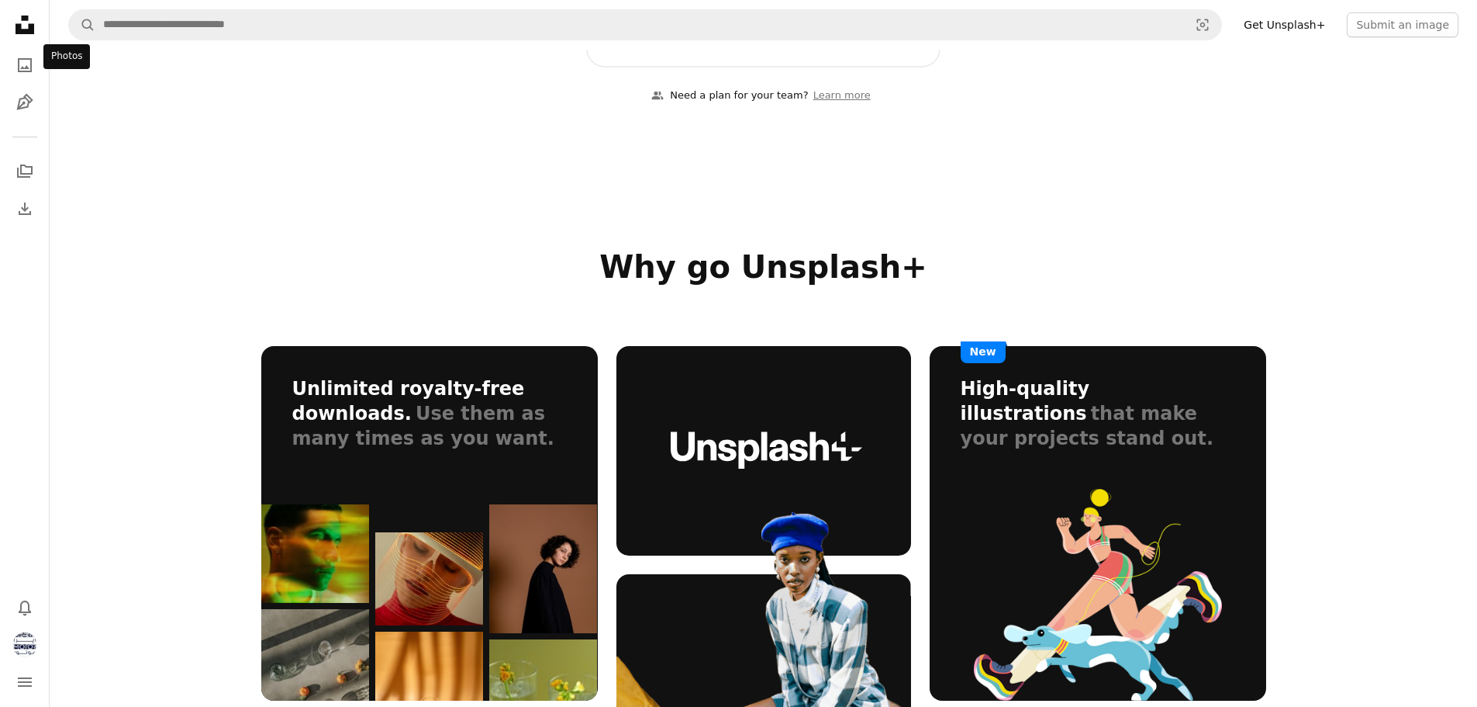
scroll to position [620, 0]
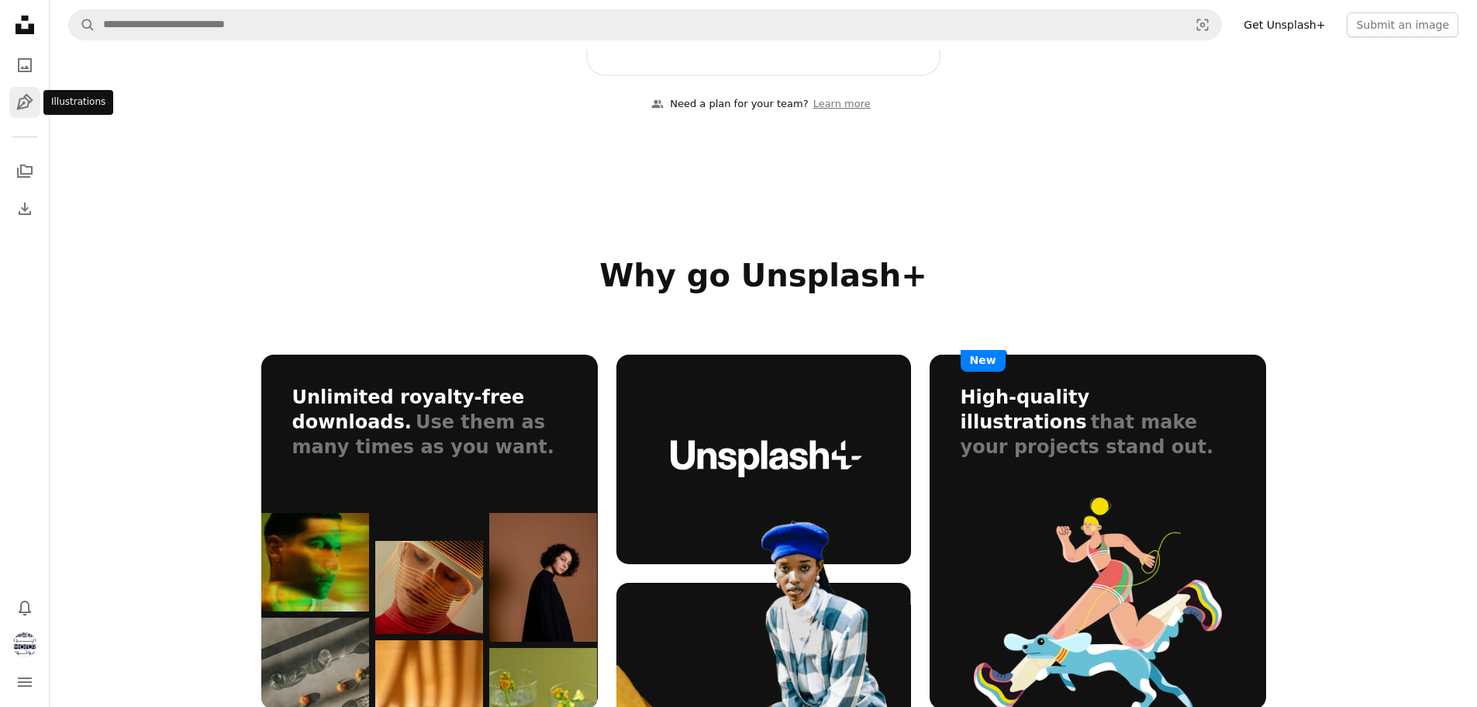
click at [16, 110] on icon "Pen Tool" at bounding box center [25, 102] width 19 height 19
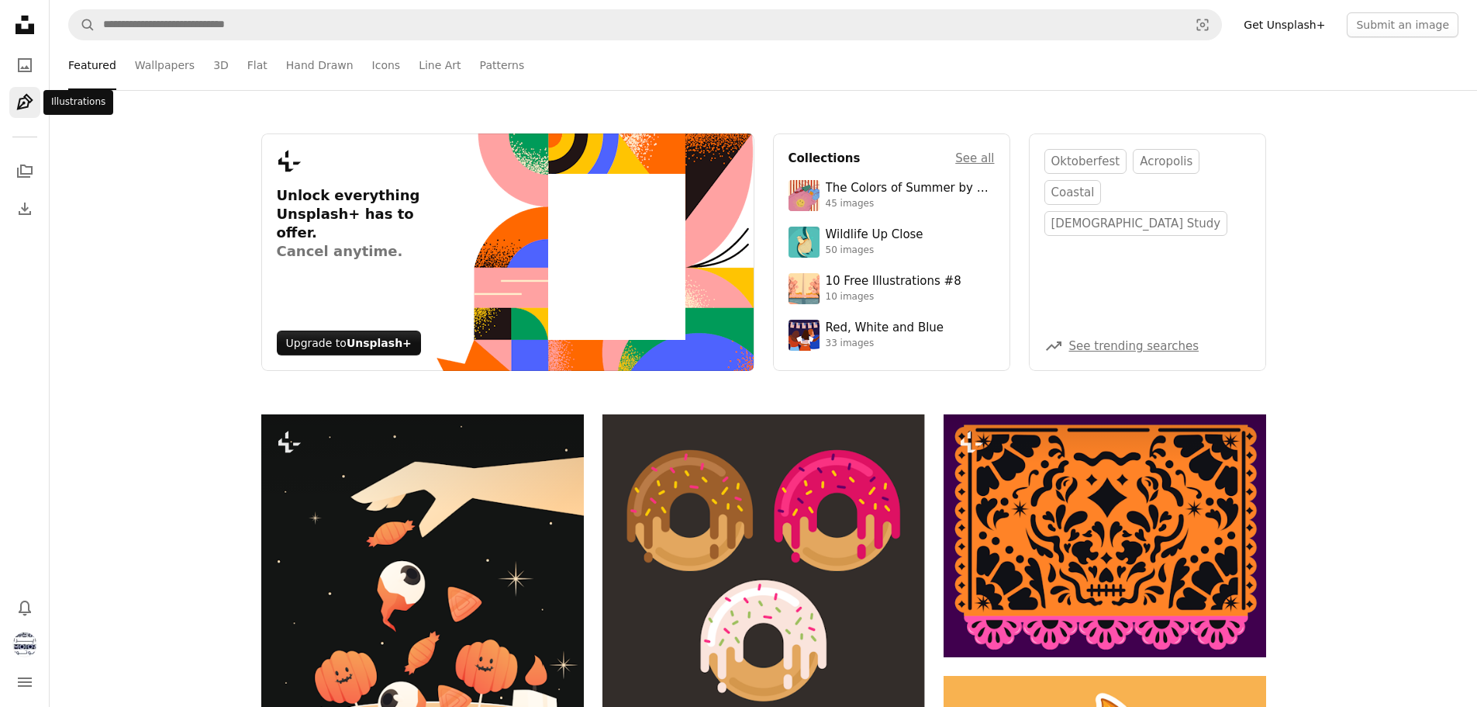
click at [22, 102] on icon "Illustrations" at bounding box center [24, 102] width 16 height 16
click at [173, 67] on link "Wallpapers" at bounding box center [165, 65] width 60 height 50
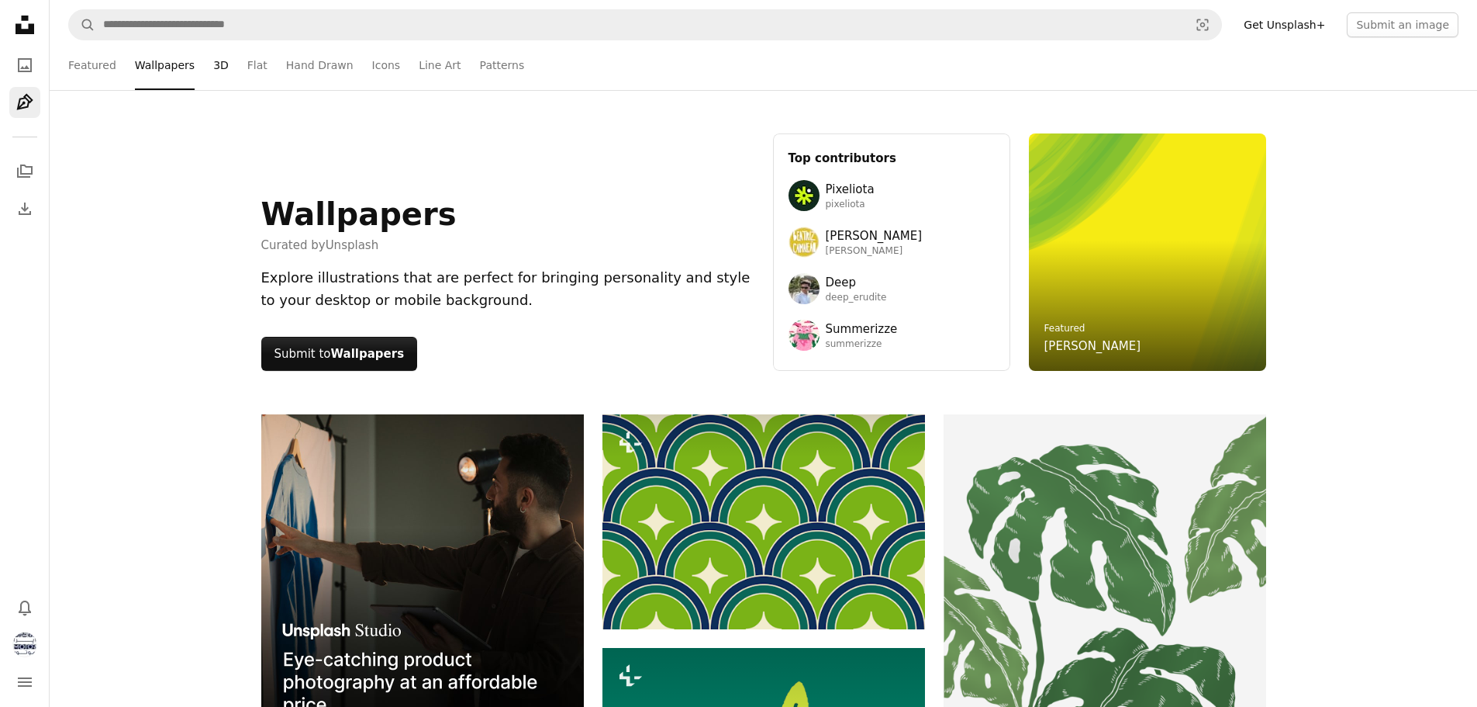
click at [213, 68] on link "3D" at bounding box center [221, 65] width 16 height 50
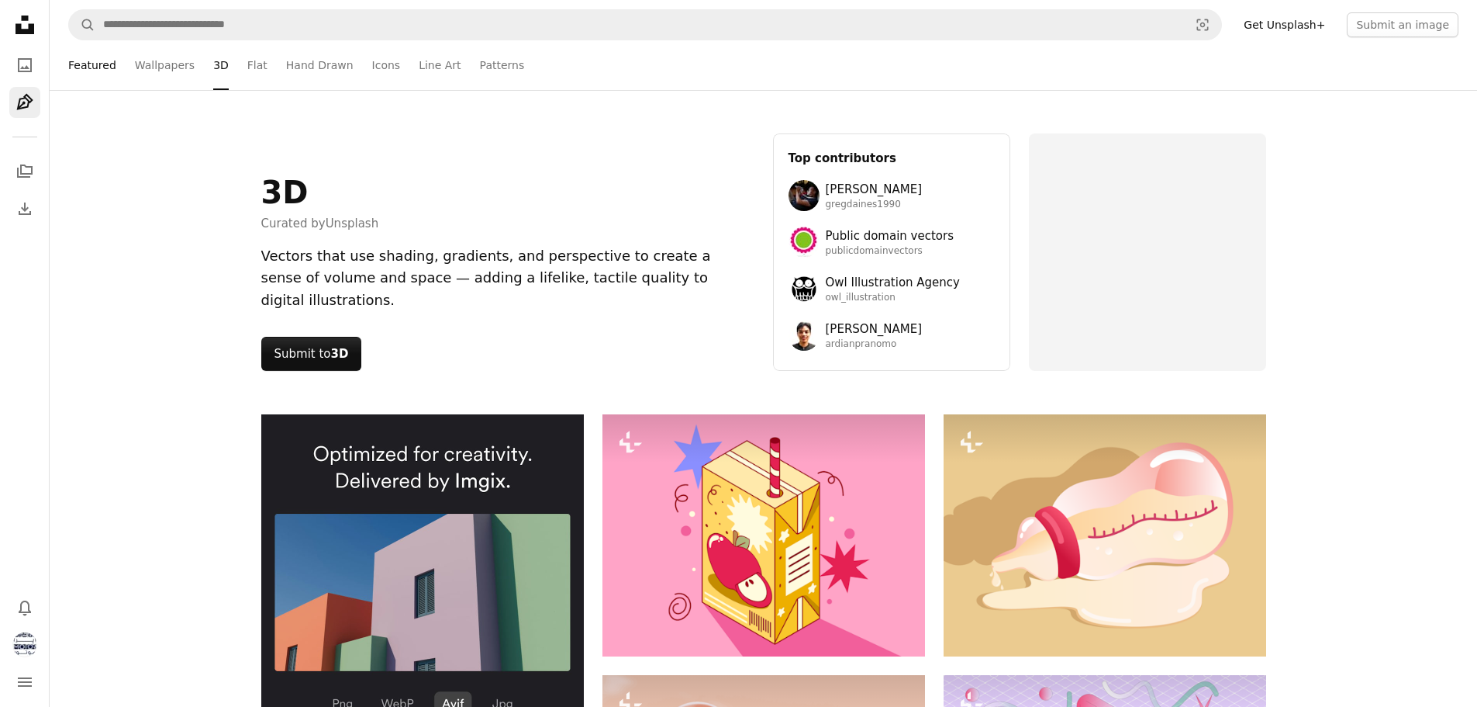
click at [89, 57] on link "Featured" at bounding box center [92, 65] width 48 height 50
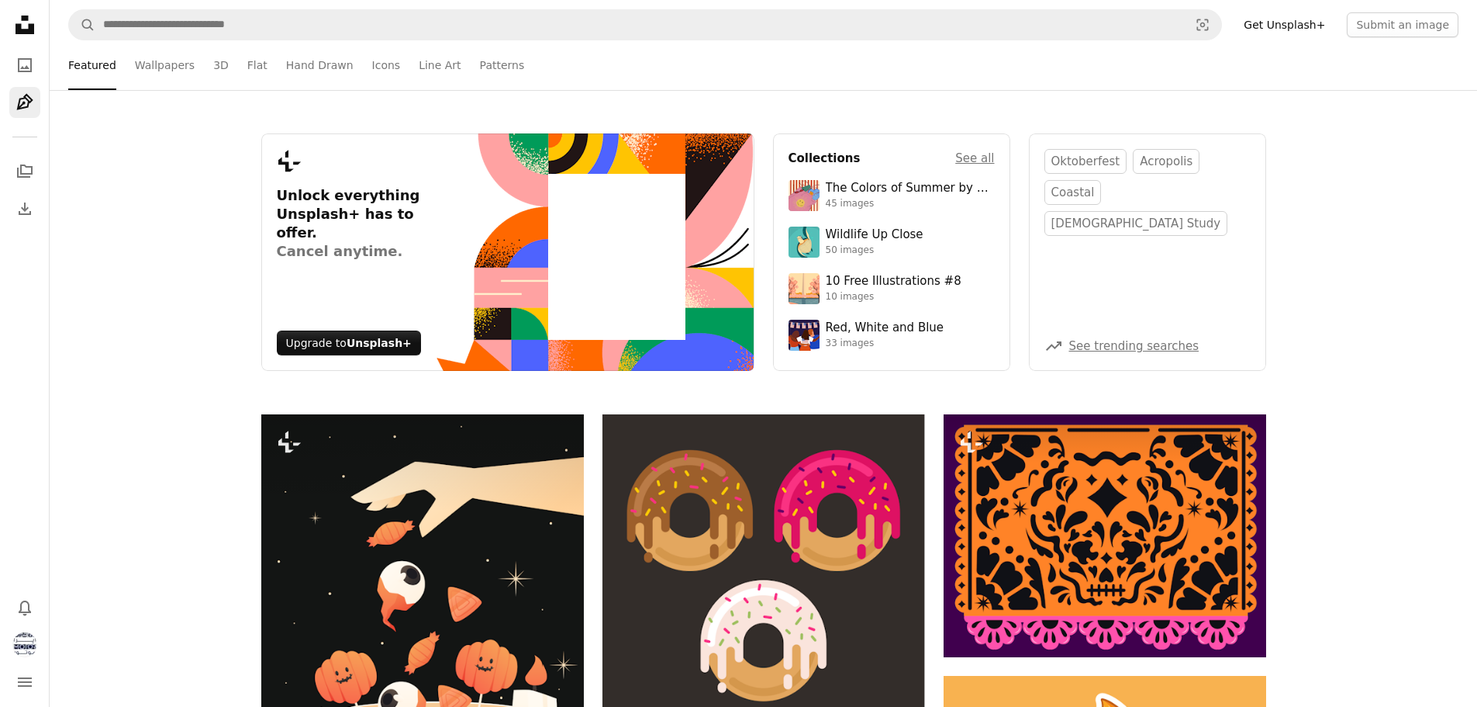
click at [29, 26] on icon at bounding box center [25, 25] width 19 height 19
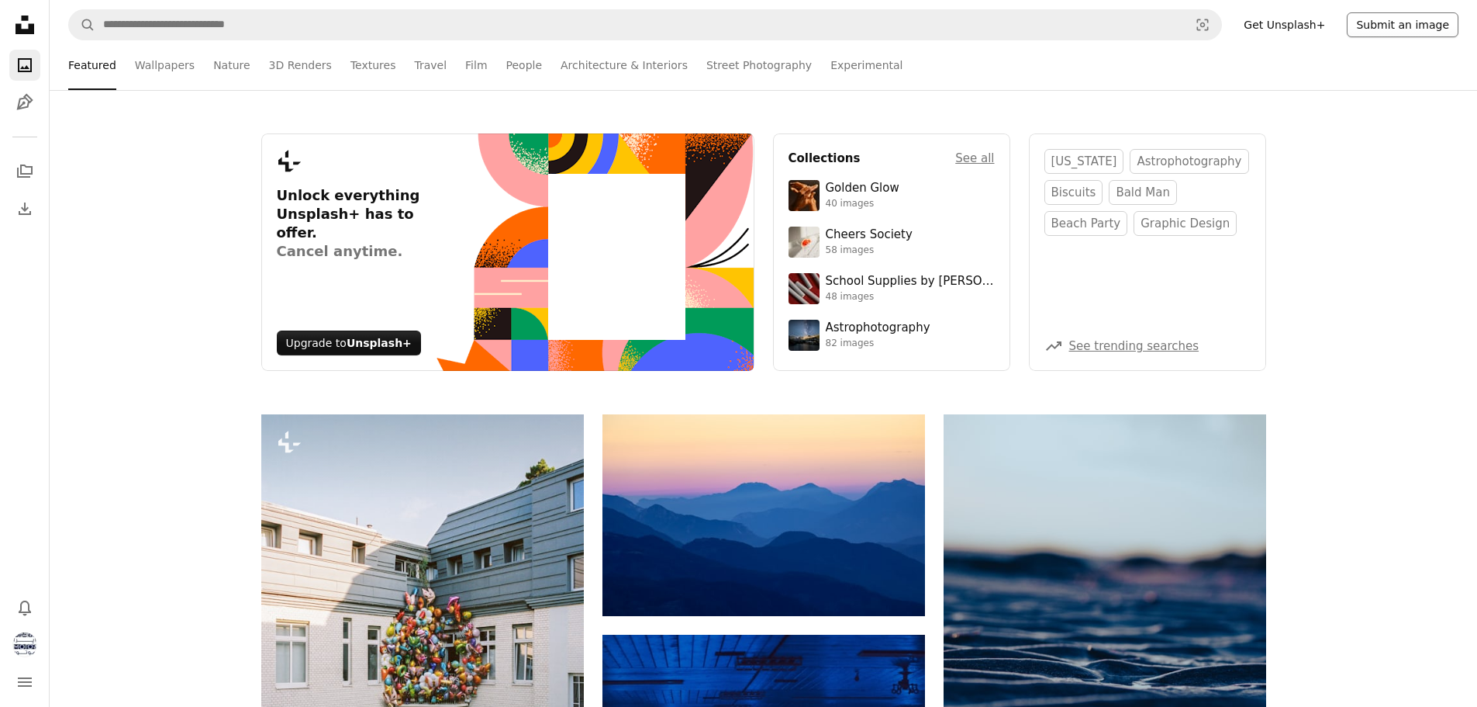
click at [1422, 23] on button "Submit an image" at bounding box center [1403, 24] width 112 height 25
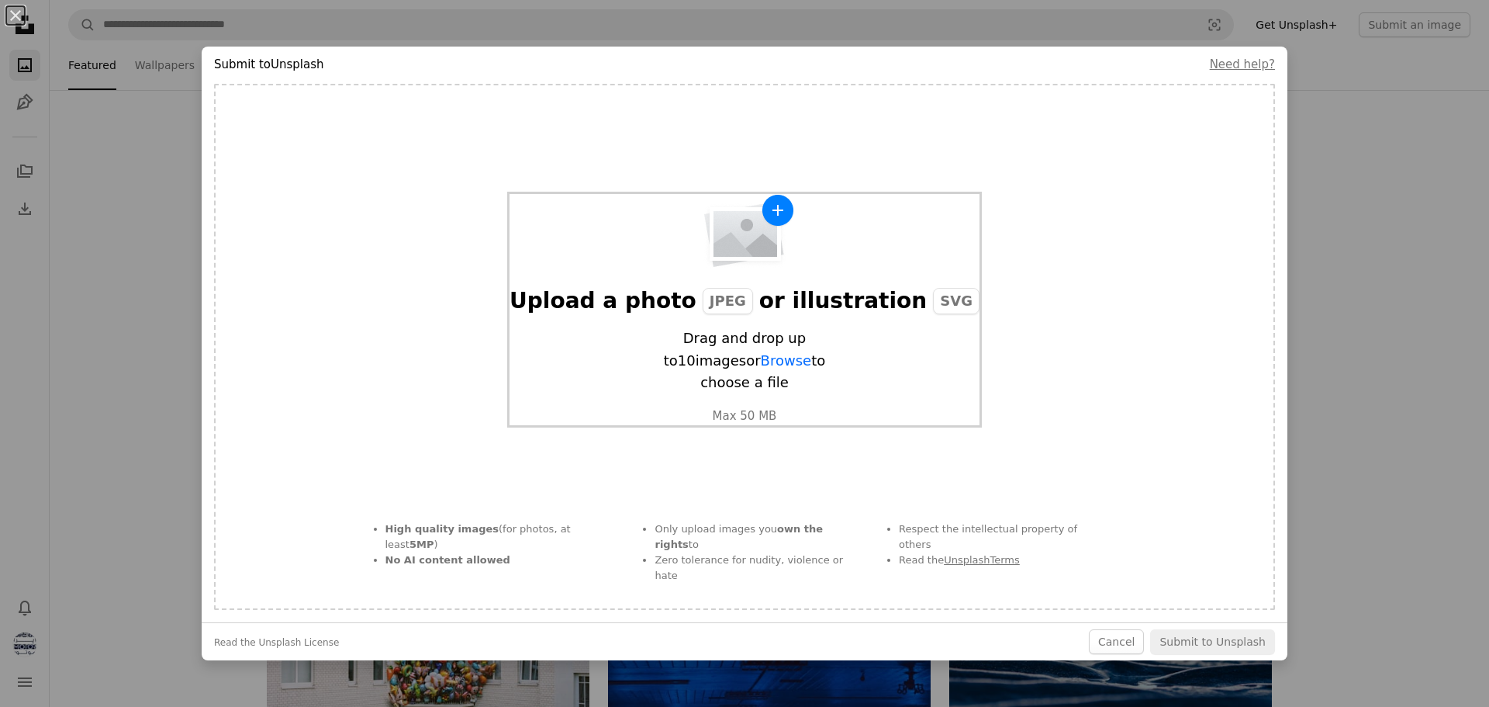
click at [761, 368] on span "Browse" at bounding box center [786, 360] width 51 height 16
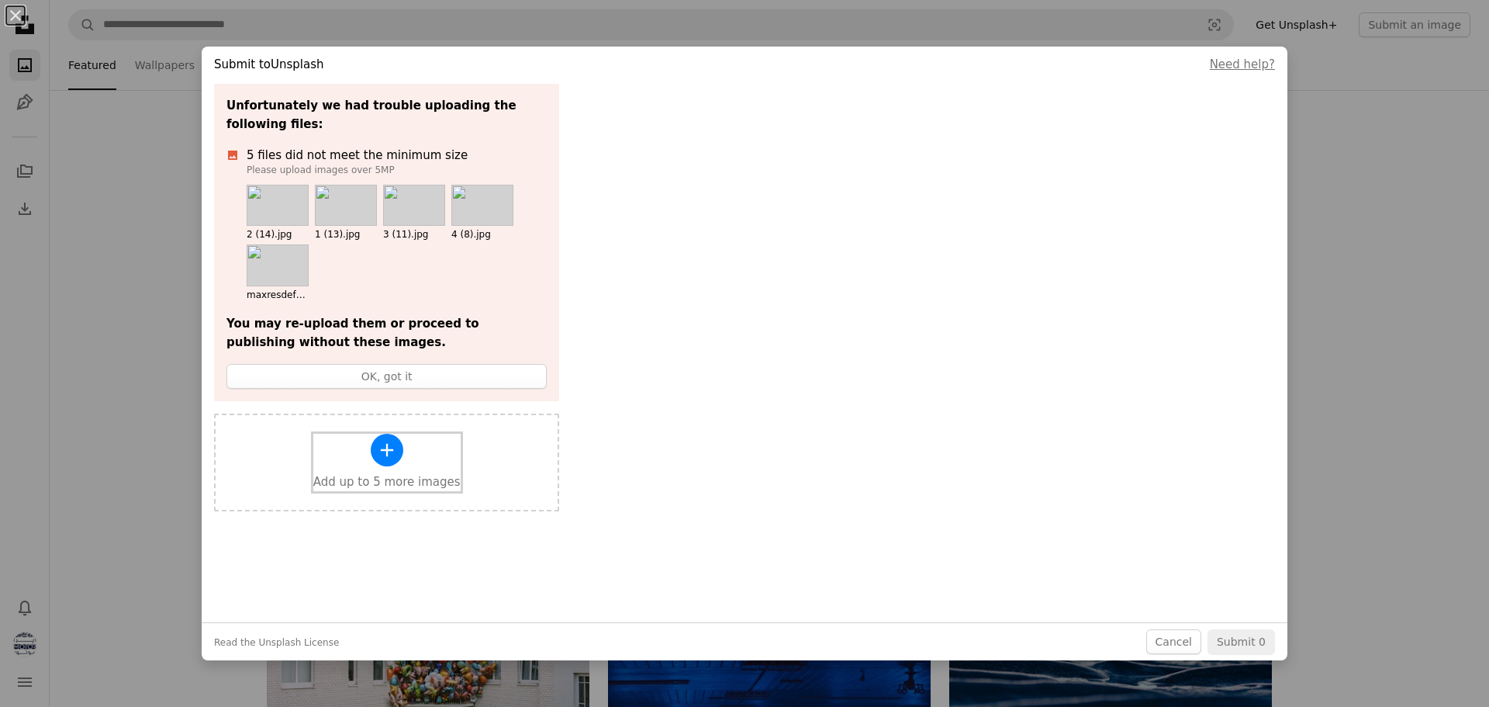
click at [371, 437] on div "A plus sign" at bounding box center [387, 450] width 33 height 33
click at [388, 439] on icon "A plus sign" at bounding box center [387, 450] width 22 height 22
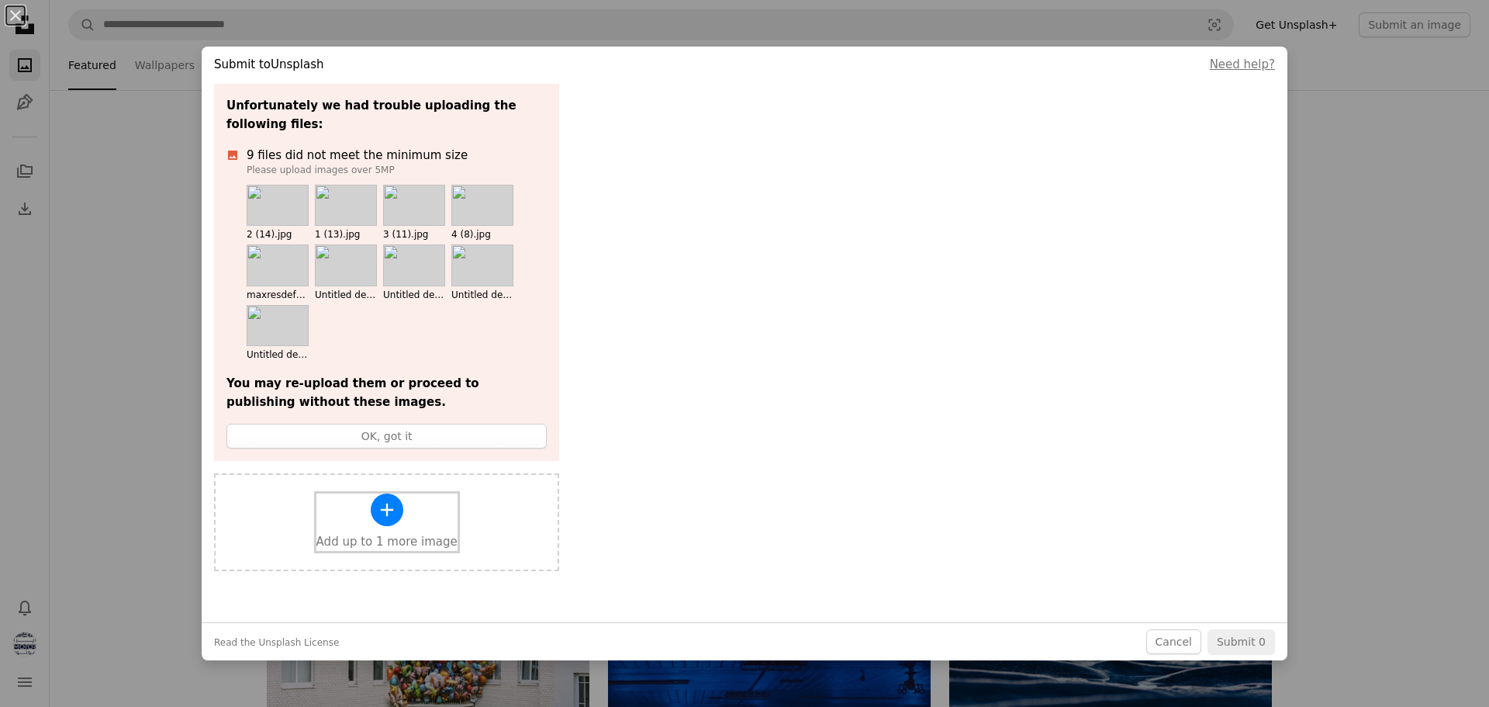
click at [376, 501] on icon "A plus sign" at bounding box center [387, 510] width 22 height 22
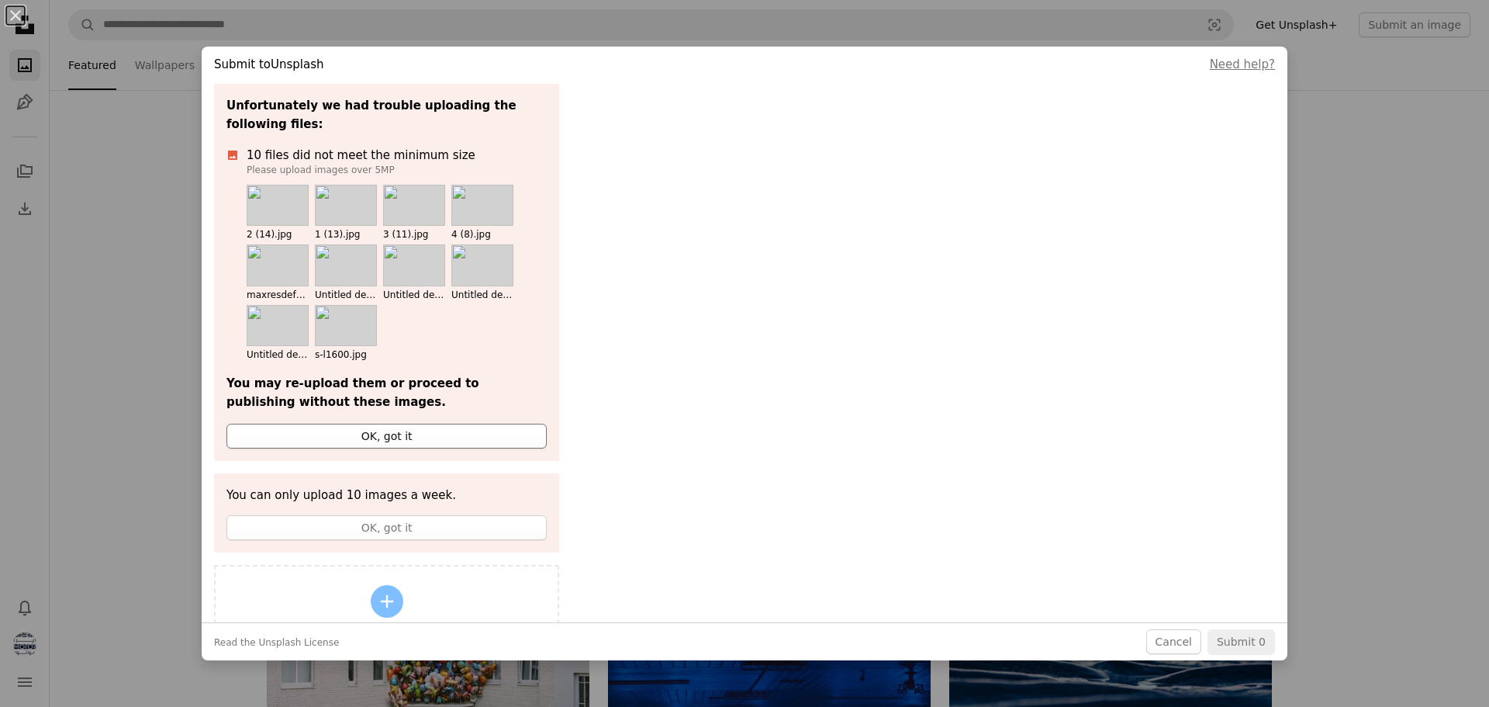
click at [434, 423] on button "OK, got it" at bounding box center [386, 435] width 320 height 25
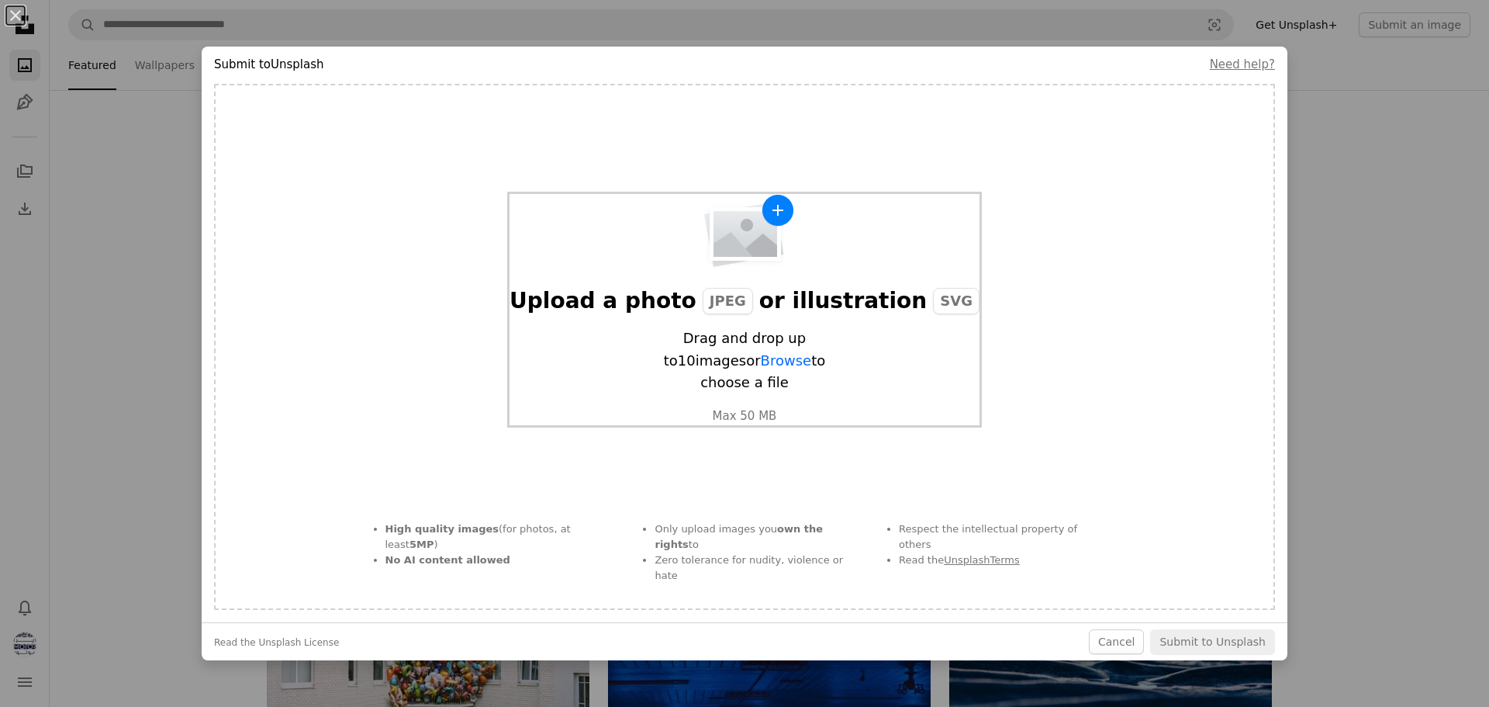
click at [745, 268] on img "button" at bounding box center [744, 231] width 101 height 74
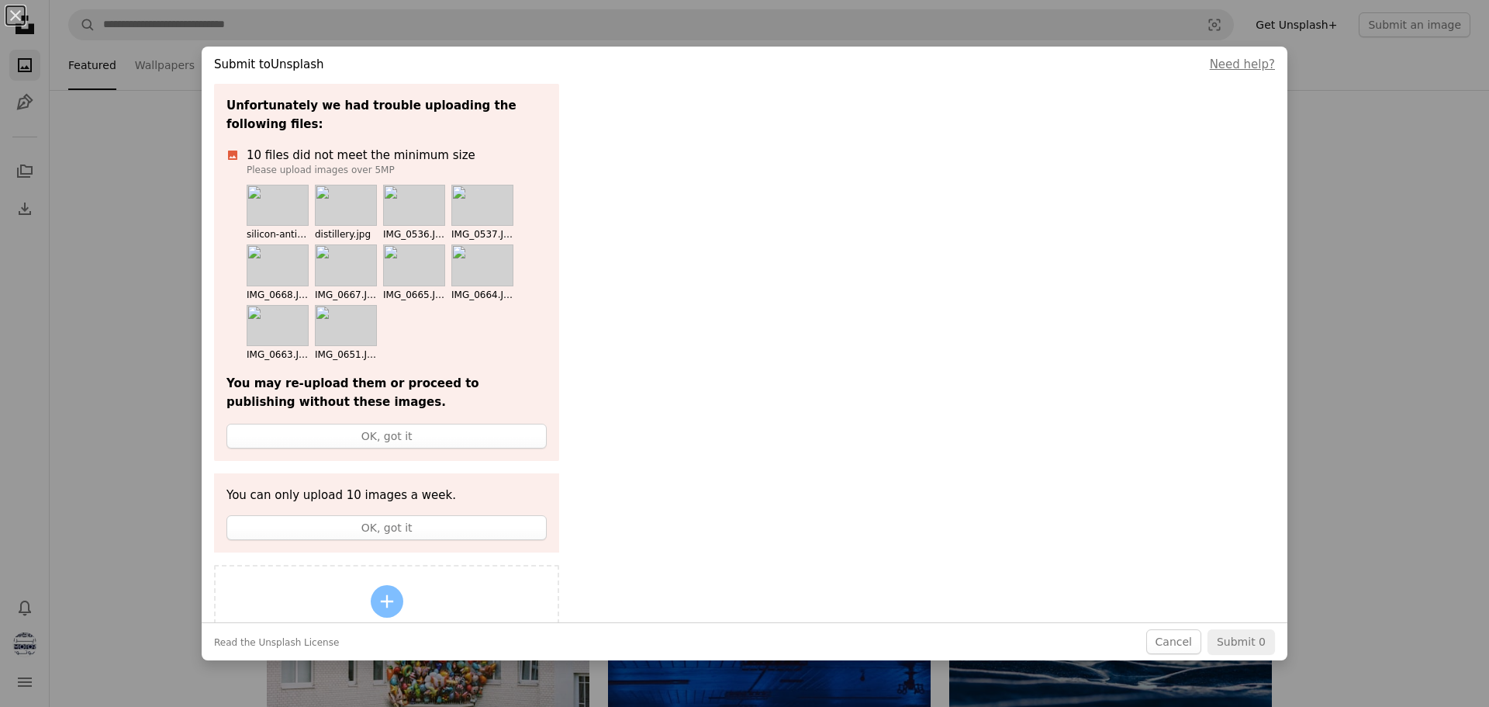
click at [1441, 222] on div "An X shape Submit to Unsplash Need help? Unfortunately we had trouble uploading…" at bounding box center [744, 353] width 1489 height 707
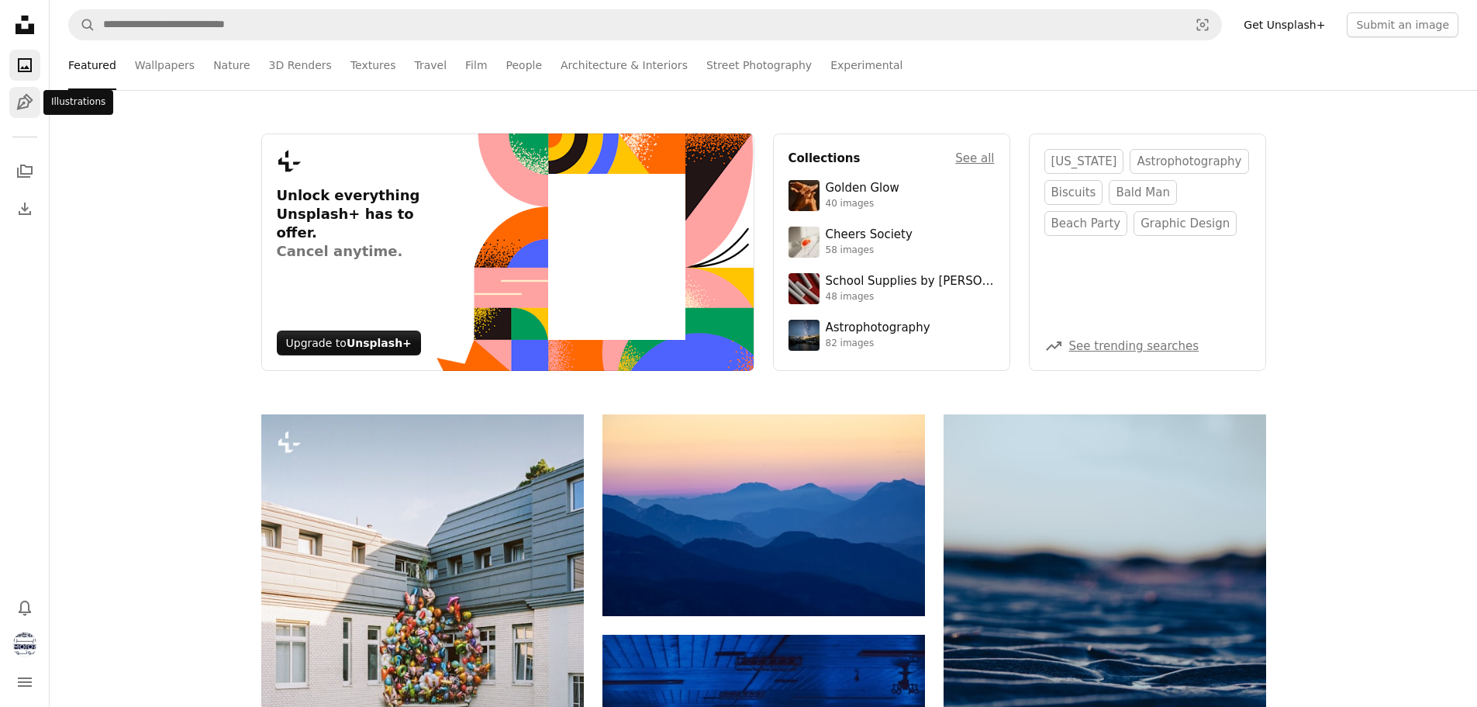
click at [29, 95] on icon "Pen Tool" at bounding box center [25, 102] width 19 height 19
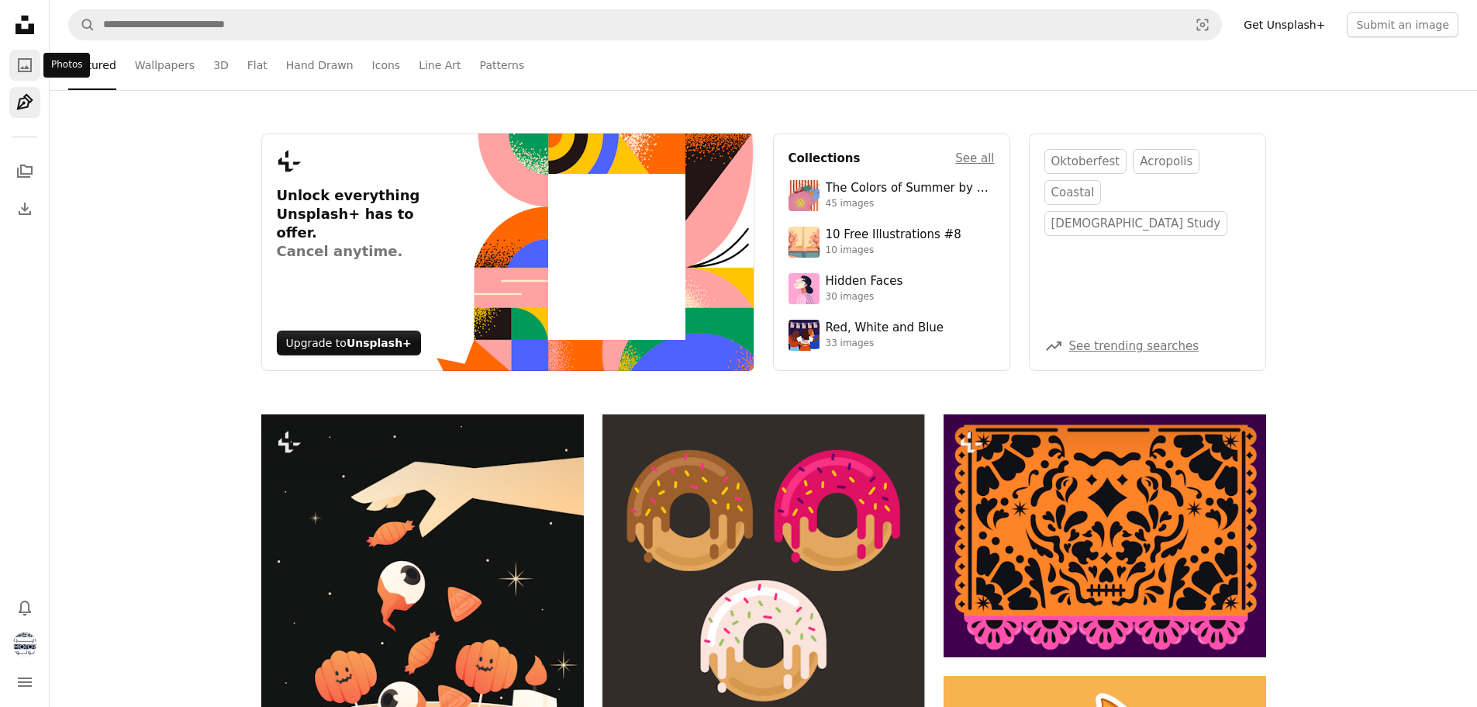
click at [26, 70] on icon "A photo" at bounding box center [25, 65] width 19 height 19
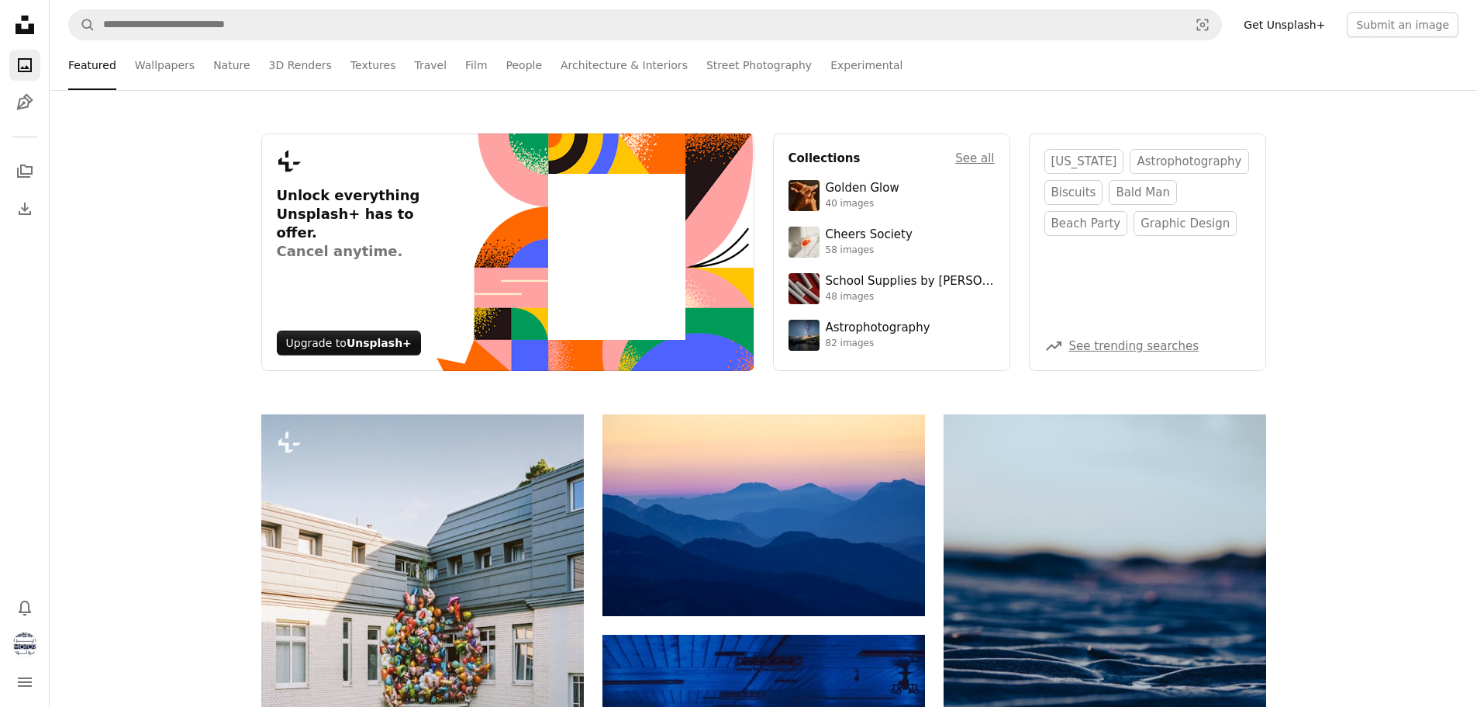
click at [29, 37] on icon "Unsplash logo Unsplash Home" at bounding box center [24, 24] width 31 height 31
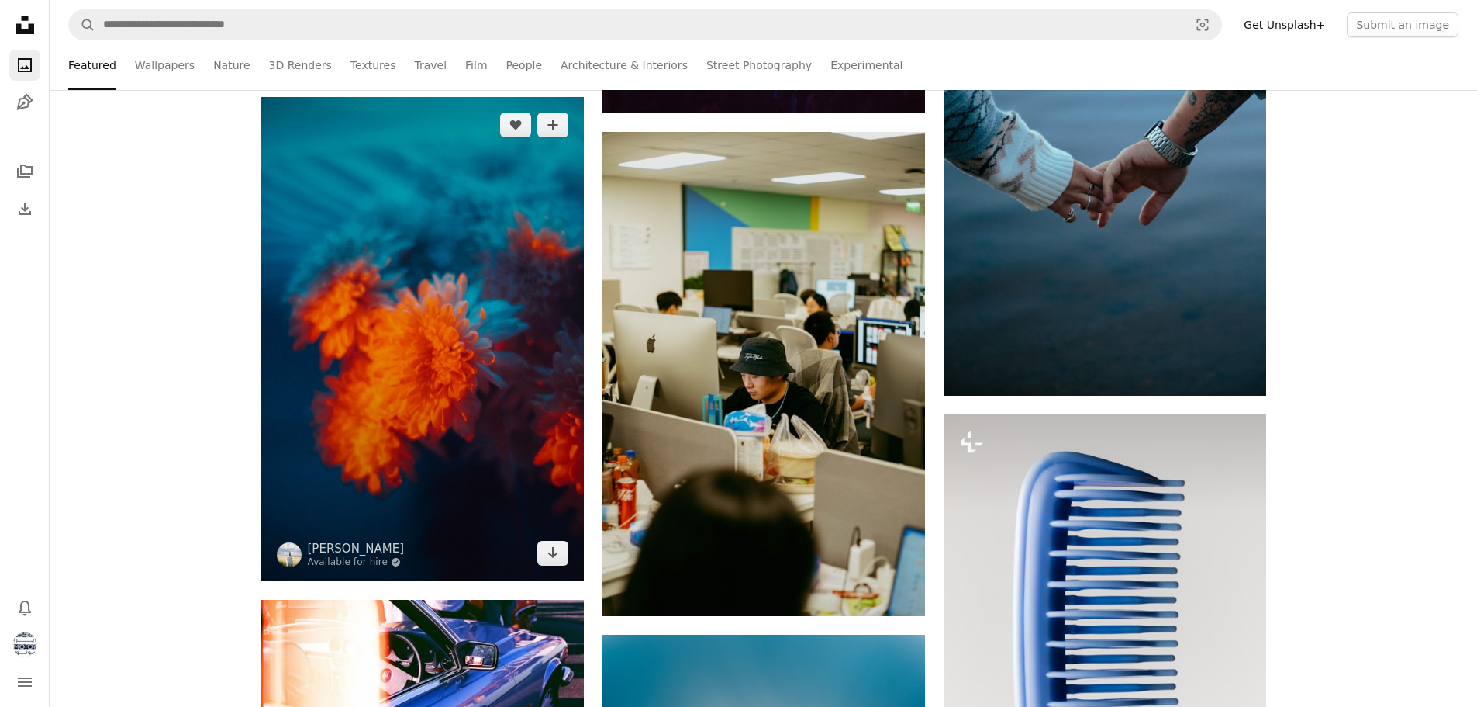
scroll to position [1241, 0]
